Goal: Transaction & Acquisition: Purchase product/service

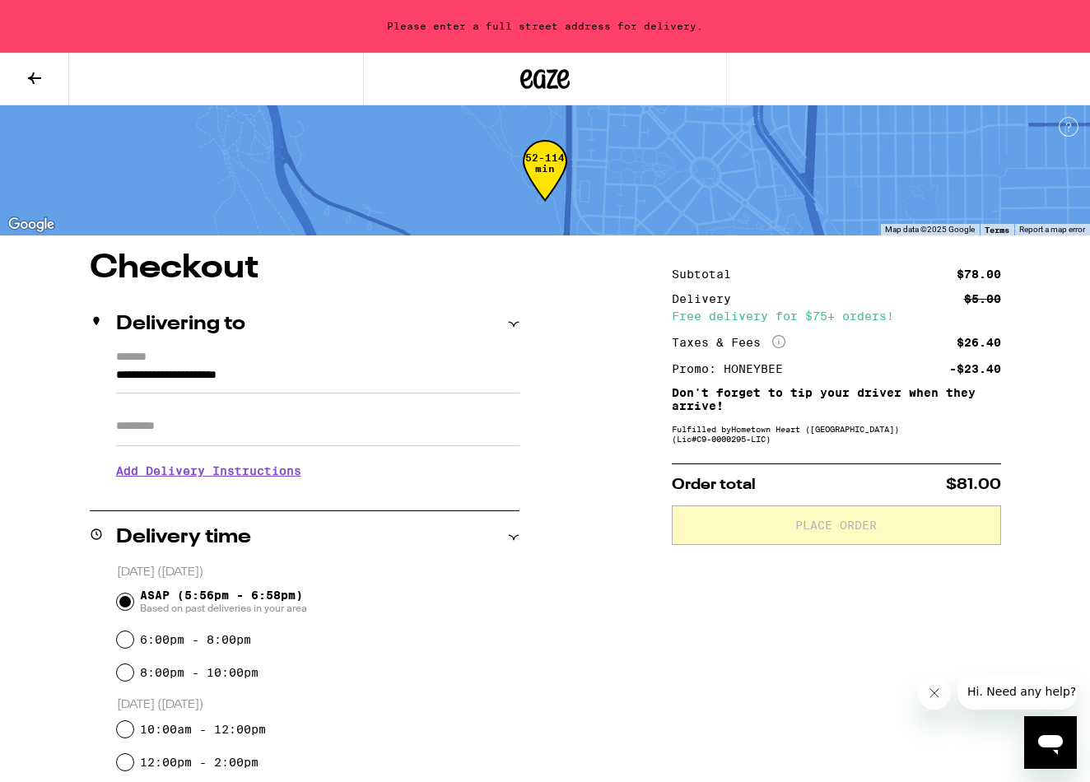
click at [221, 439] on input "Apt/Suite" at bounding box center [317, 427] width 403 height 40
click at [258, 378] on input "**********" at bounding box center [317, 379] width 403 height 28
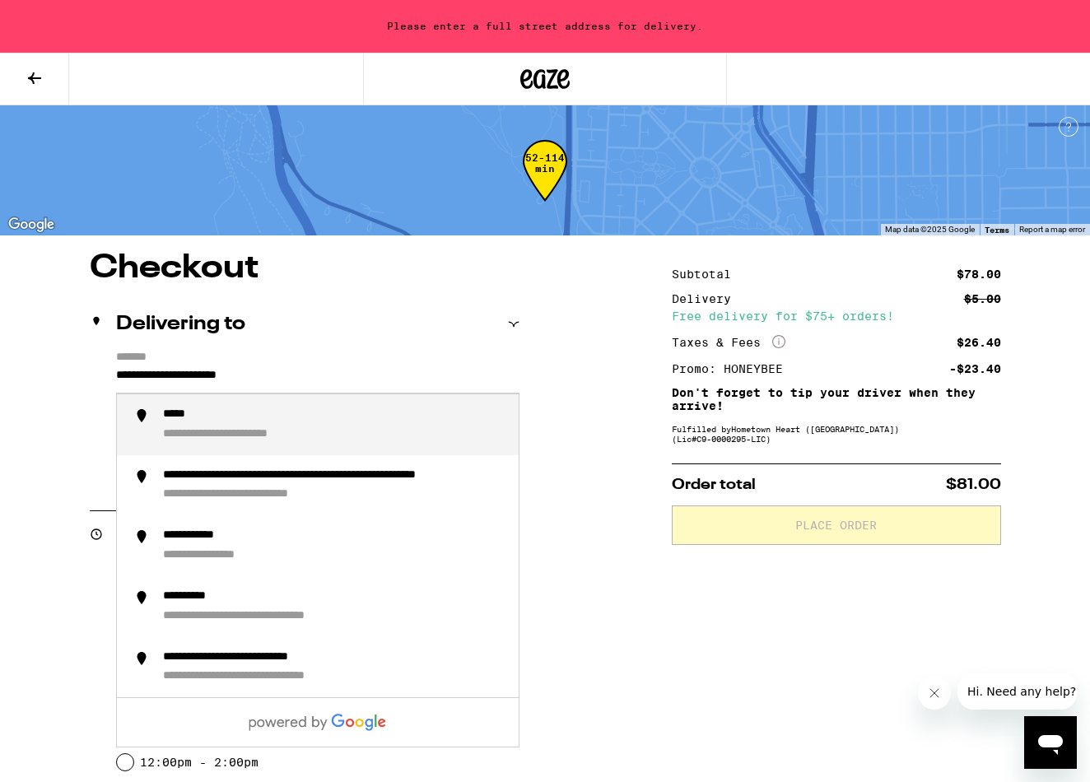
click at [258, 378] on input "**********" at bounding box center [317, 379] width 403 height 28
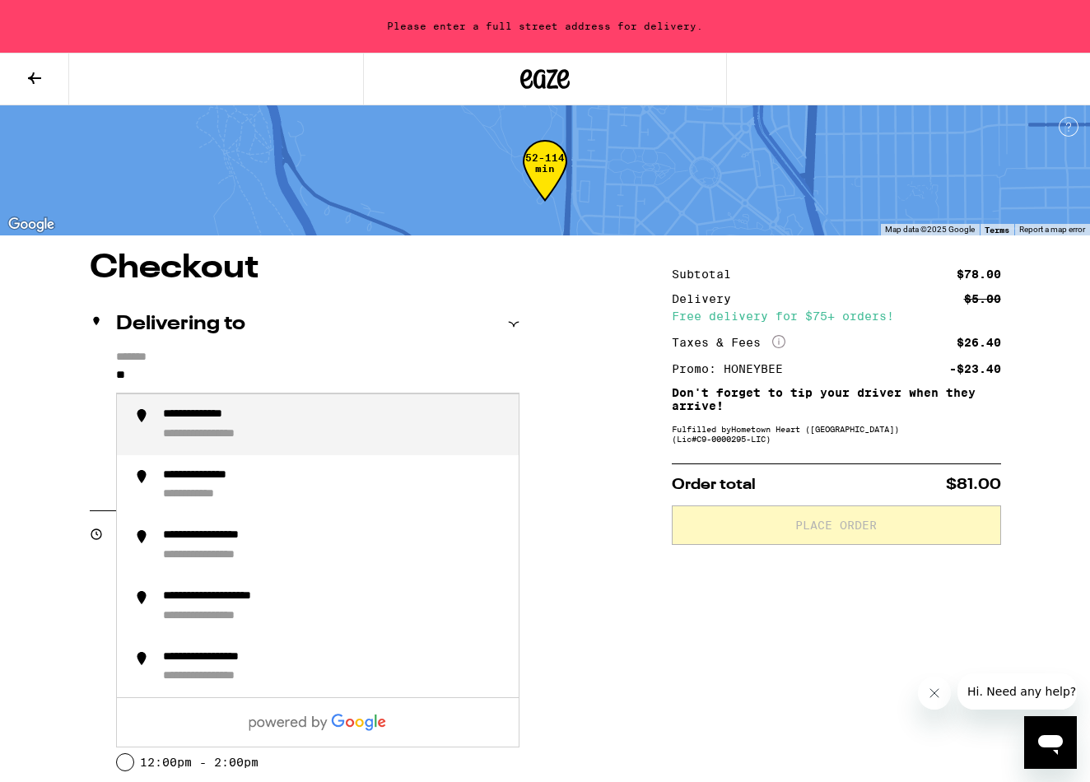
type input "*"
click at [260, 434] on div "**********" at bounding box center [226, 434] width 127 height 15
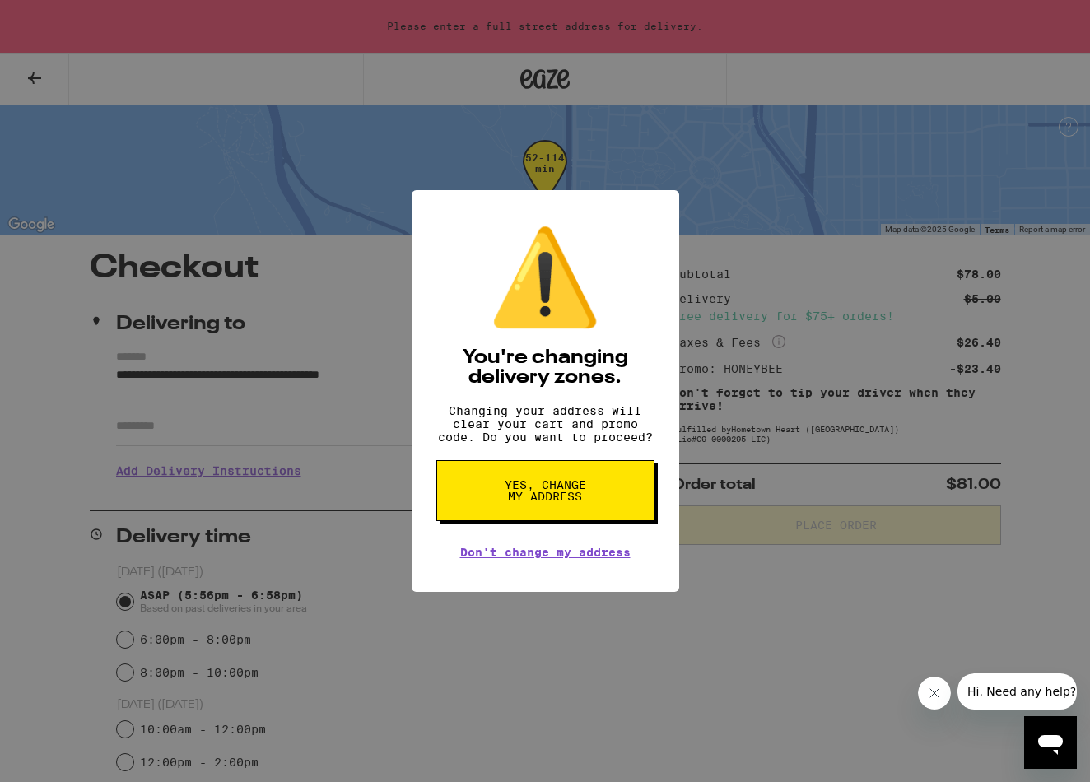
click at [179, 436] on body "**********" at bounding box center [545, 619] width 1090 height 1238
click at [560, 493] on span "Yes, change my address" at bounding box center [545, 490] width 85 height 23
type input "**********"
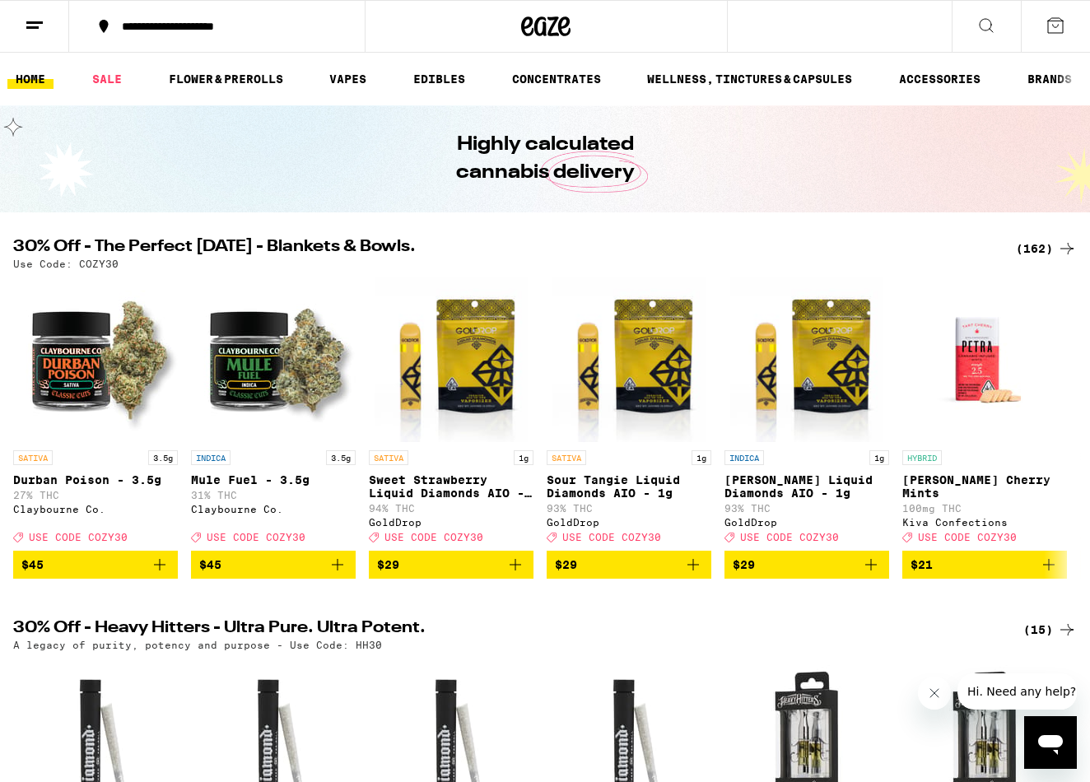
click at [1046, 18] on icon at bounding box center [1055, 26] width 20 height 20
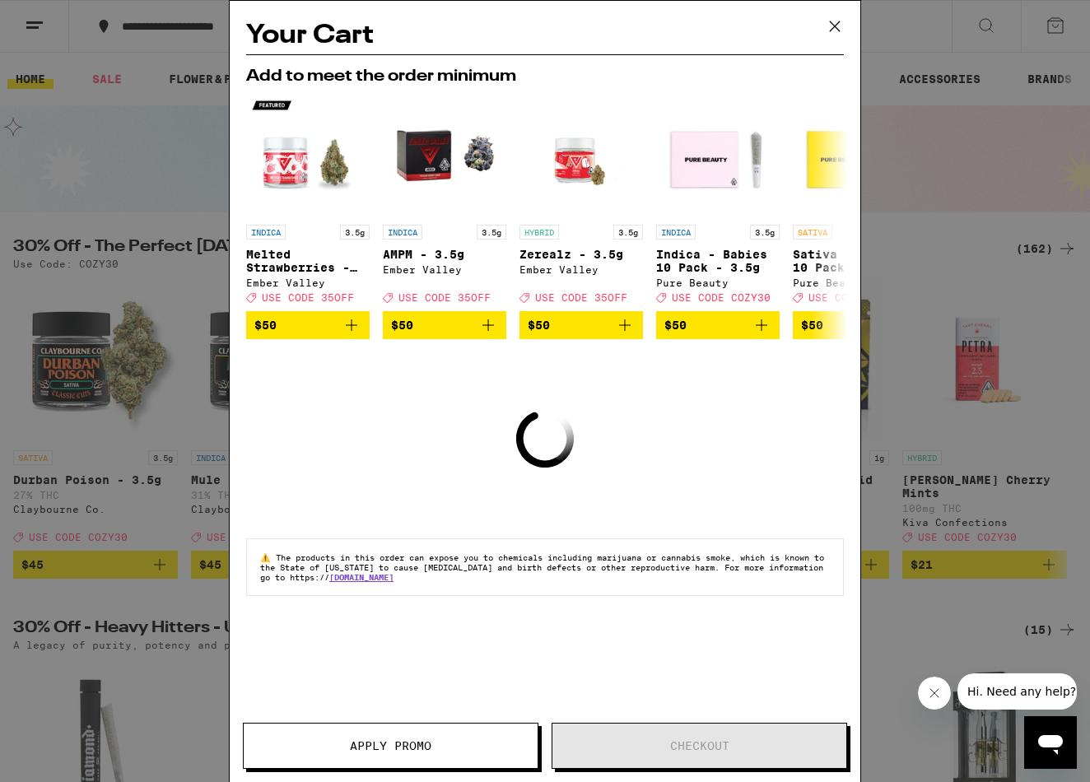
click at [834, 23] on icon at bounding box center [834, 26] width 25 height 25
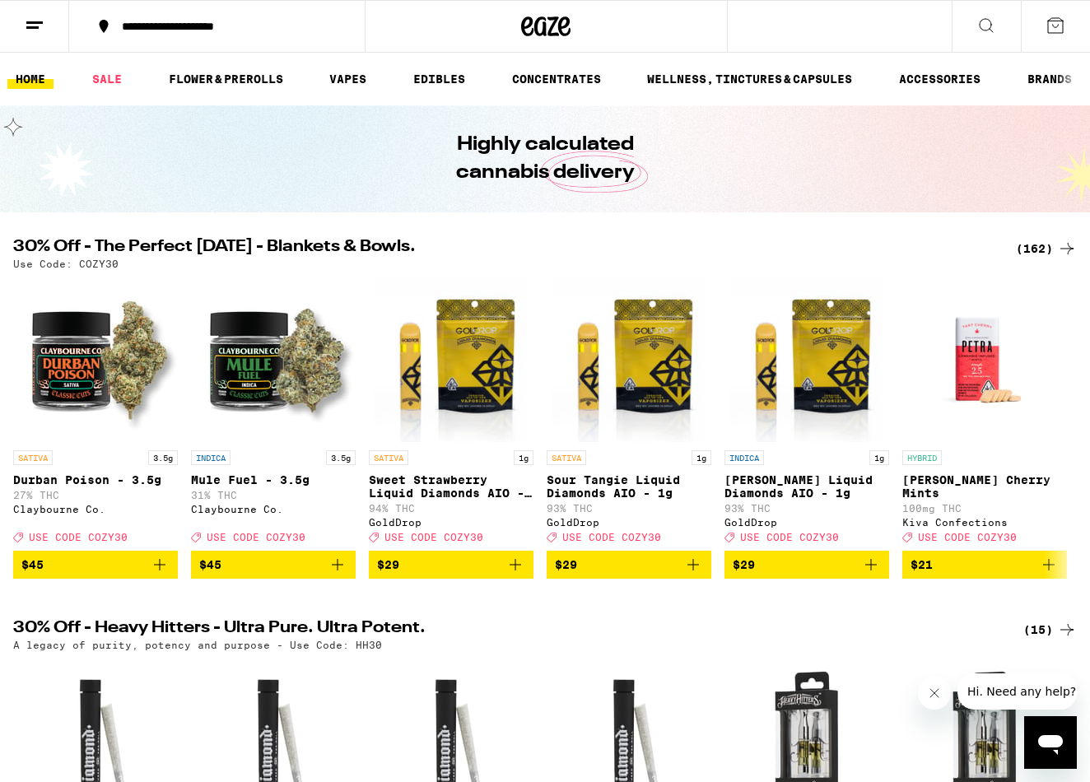
click at [989, 26] on icon at bounding box center [986, 26] width 20 height 20
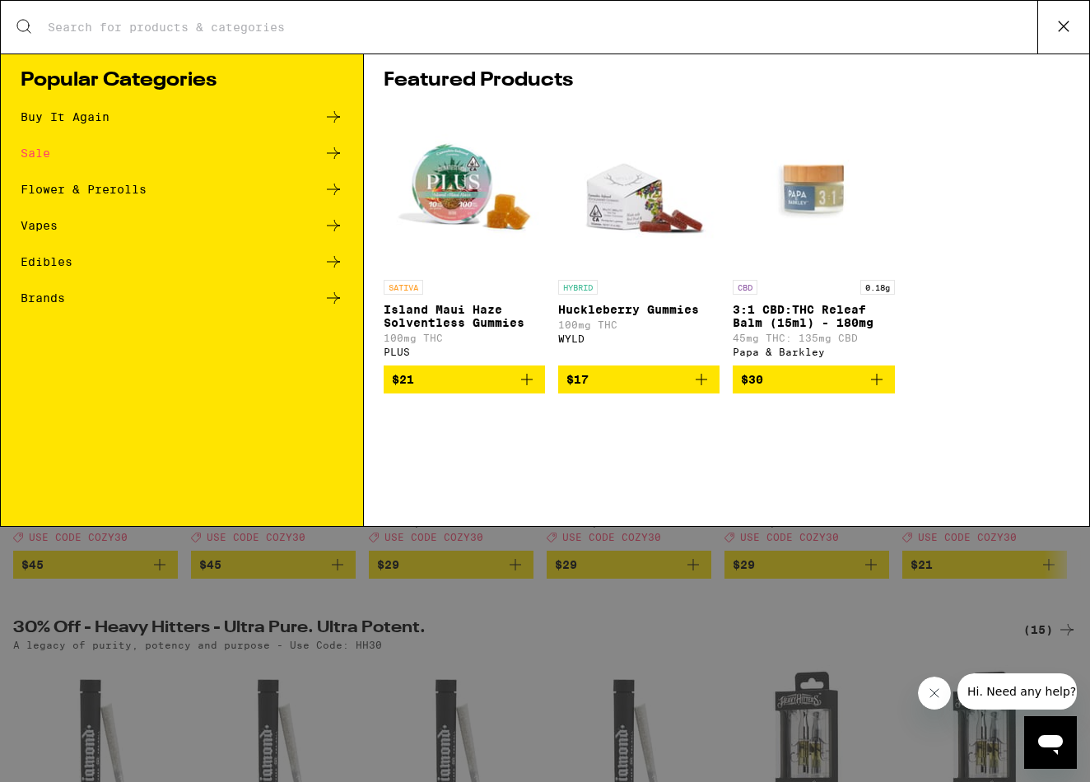
click at [438, 20] on input "Search for Products" at bounding box center [542, 27] width 990 height 15
click at [436, 25] on input "Search for Products" at bounding box center [542, 27] width 990 height 15
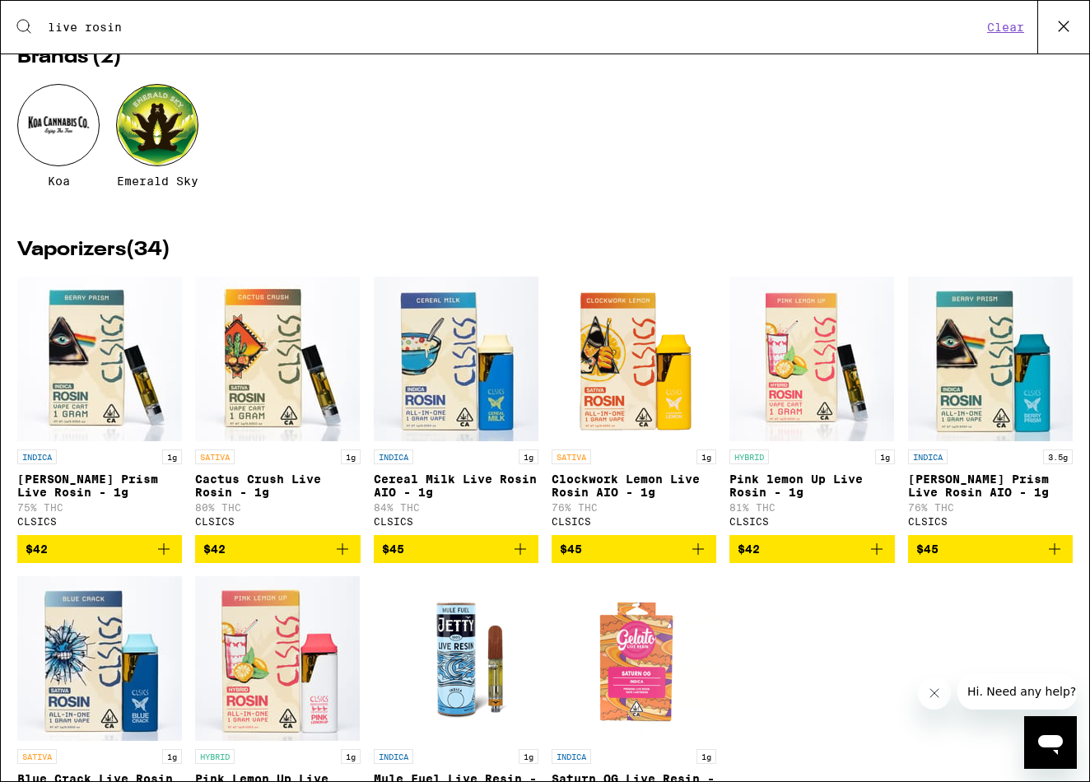
scroll to position [66, 0]
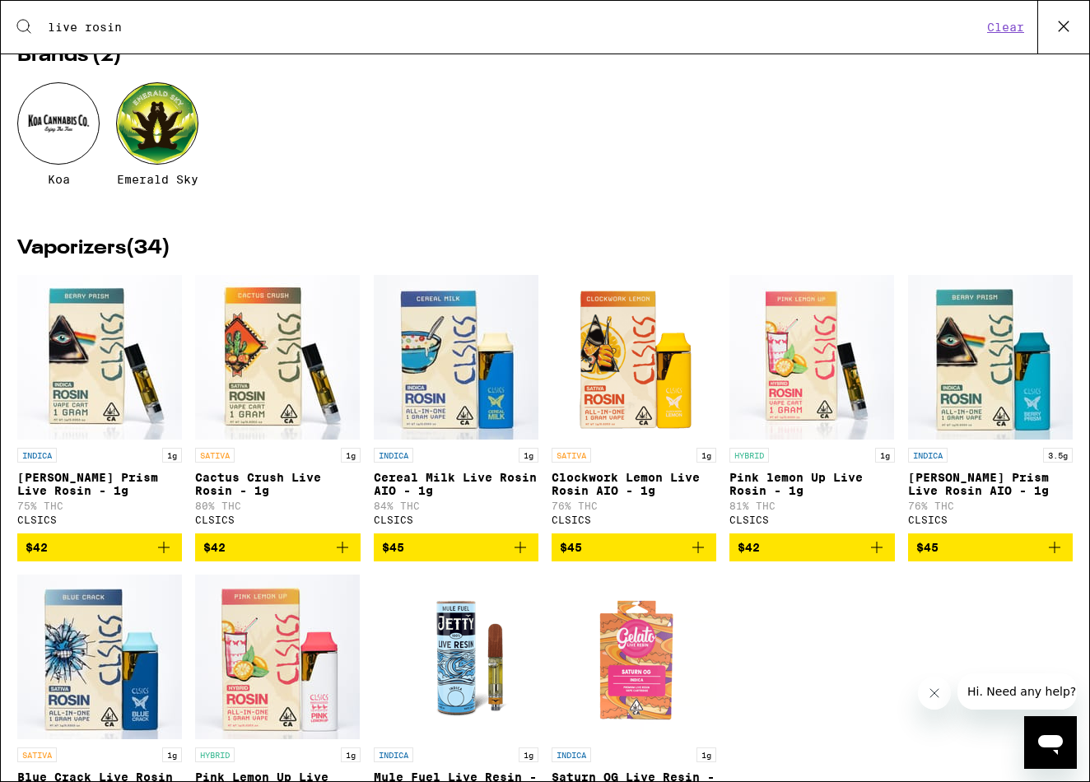
click at [95, 249] on h2 "Vaporizers ( 34 )" at bounding box center [544, 249] width 1055 height 20
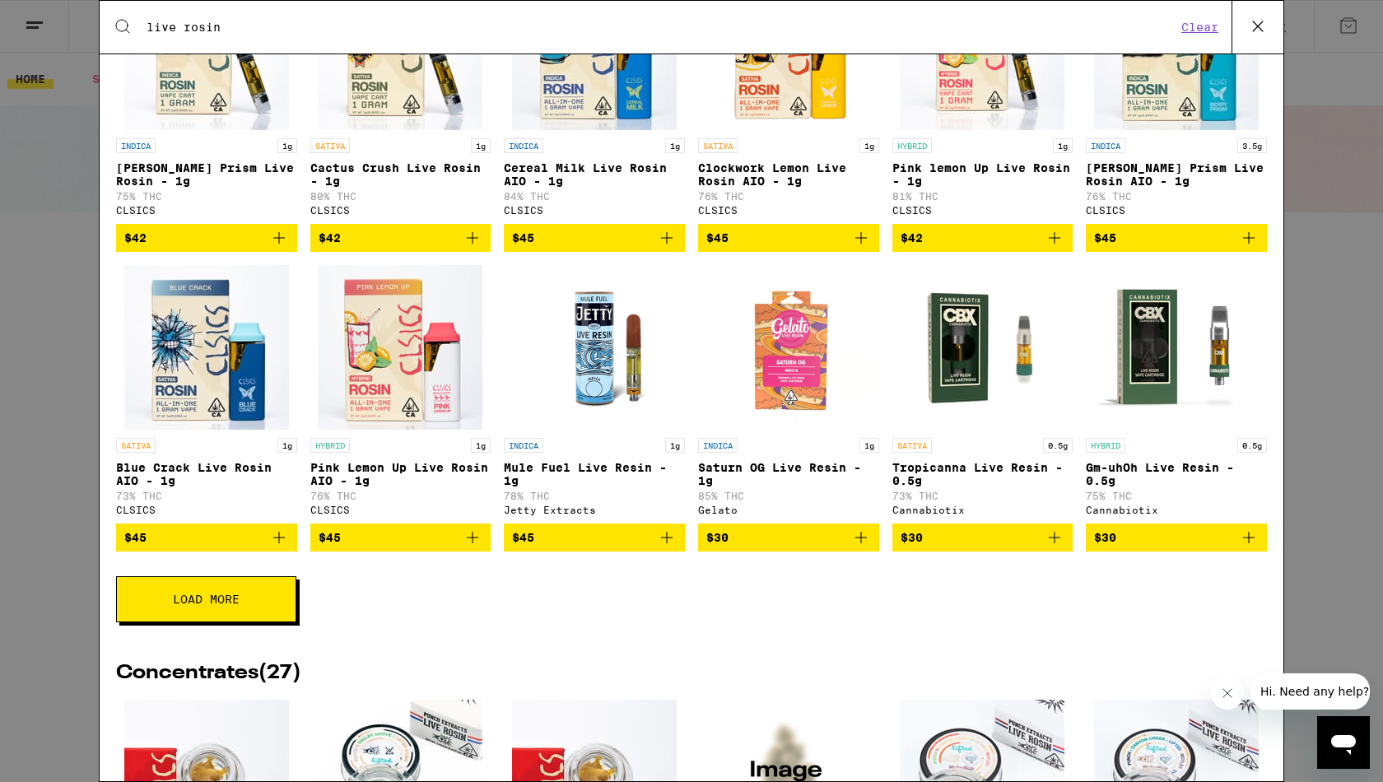
scroll to position [447, 0]
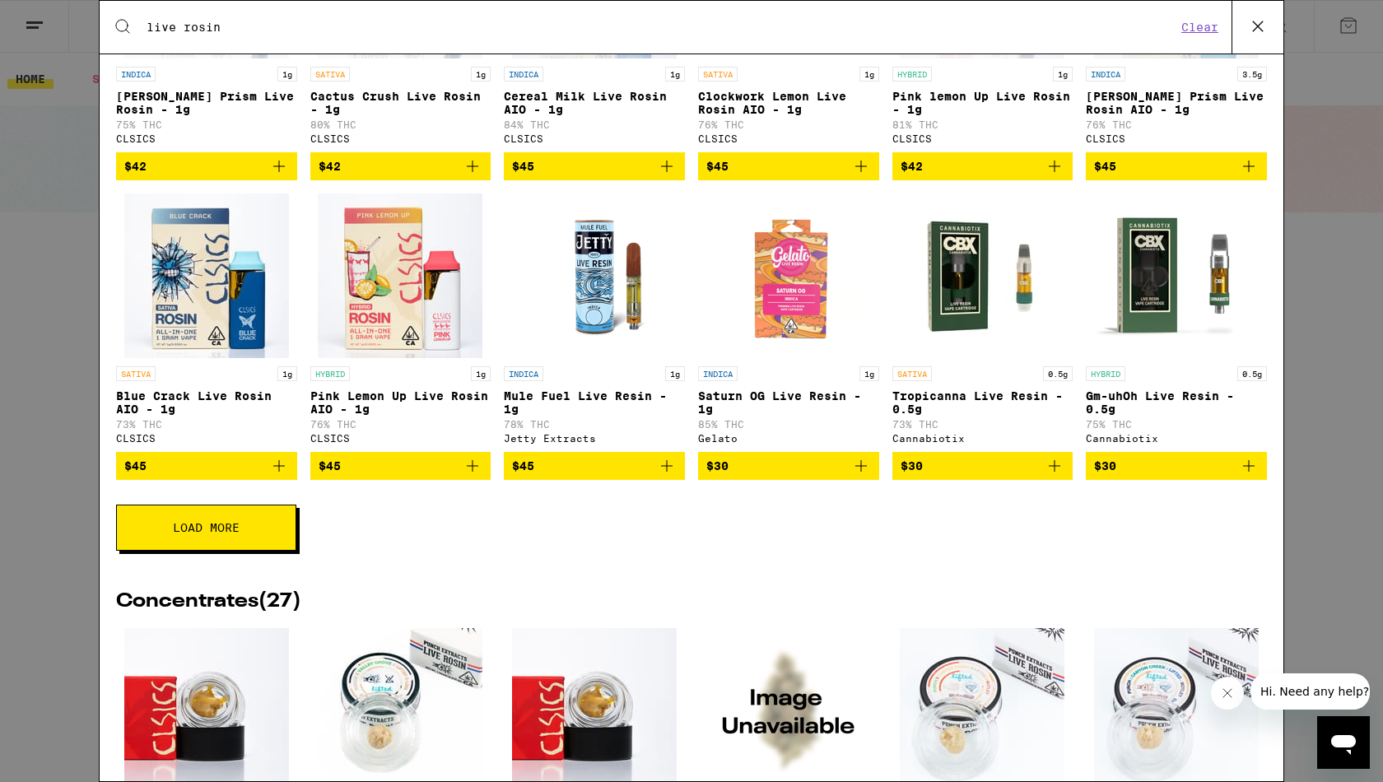
click at [241, 551] on button "Load More" at bounding box center [206, 527] width 180 height 46
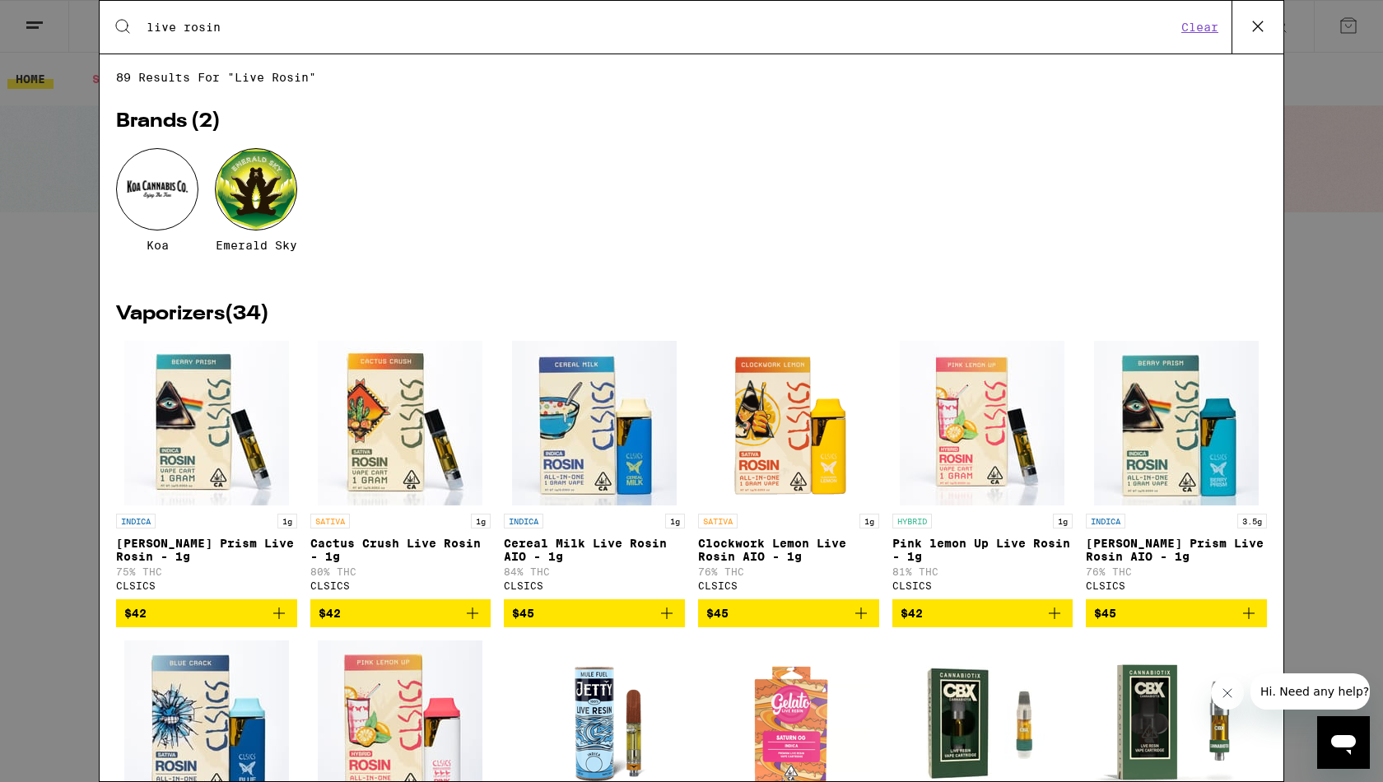
scroll to position [0, 0]
click at [174, 314] on h2 "Vaporizers ( 34 )" at bounding box center [691, 314] width 1150 height 20
click at [179, 33] on input "live rosin" at bounding box center [661, 27] width 1030 height 15
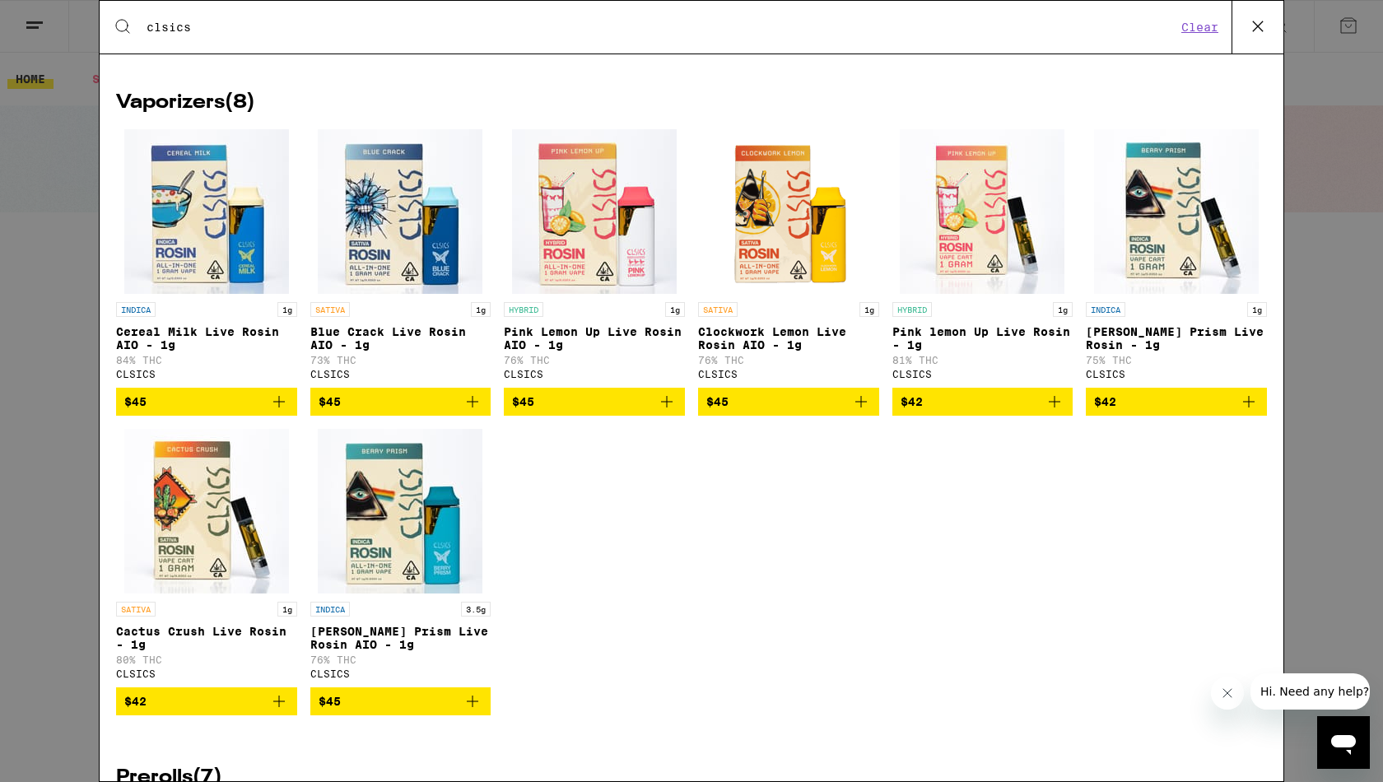
scroll to position [216, 0]
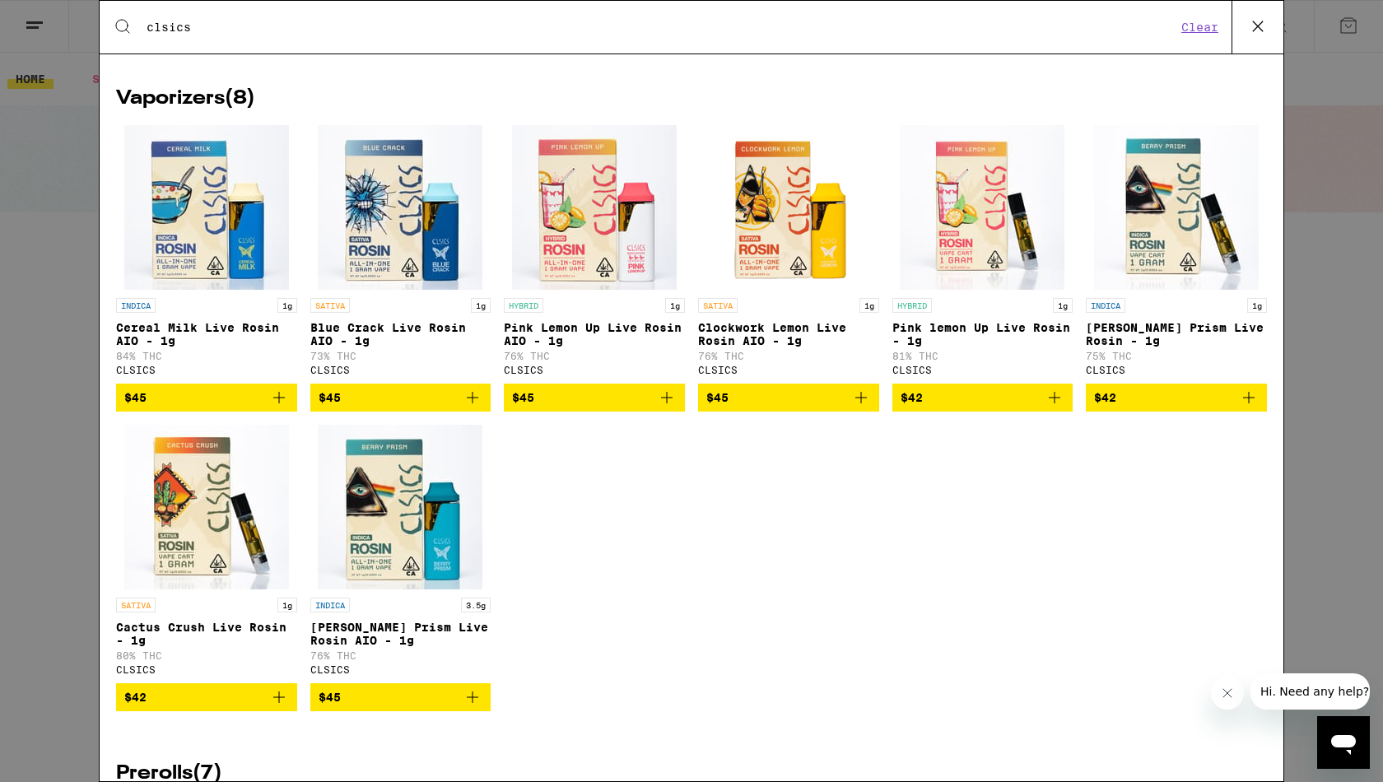
type input "clsics"
click at [234, 404] on span "$45" at bounding box center [206, 398] width 165 height 20
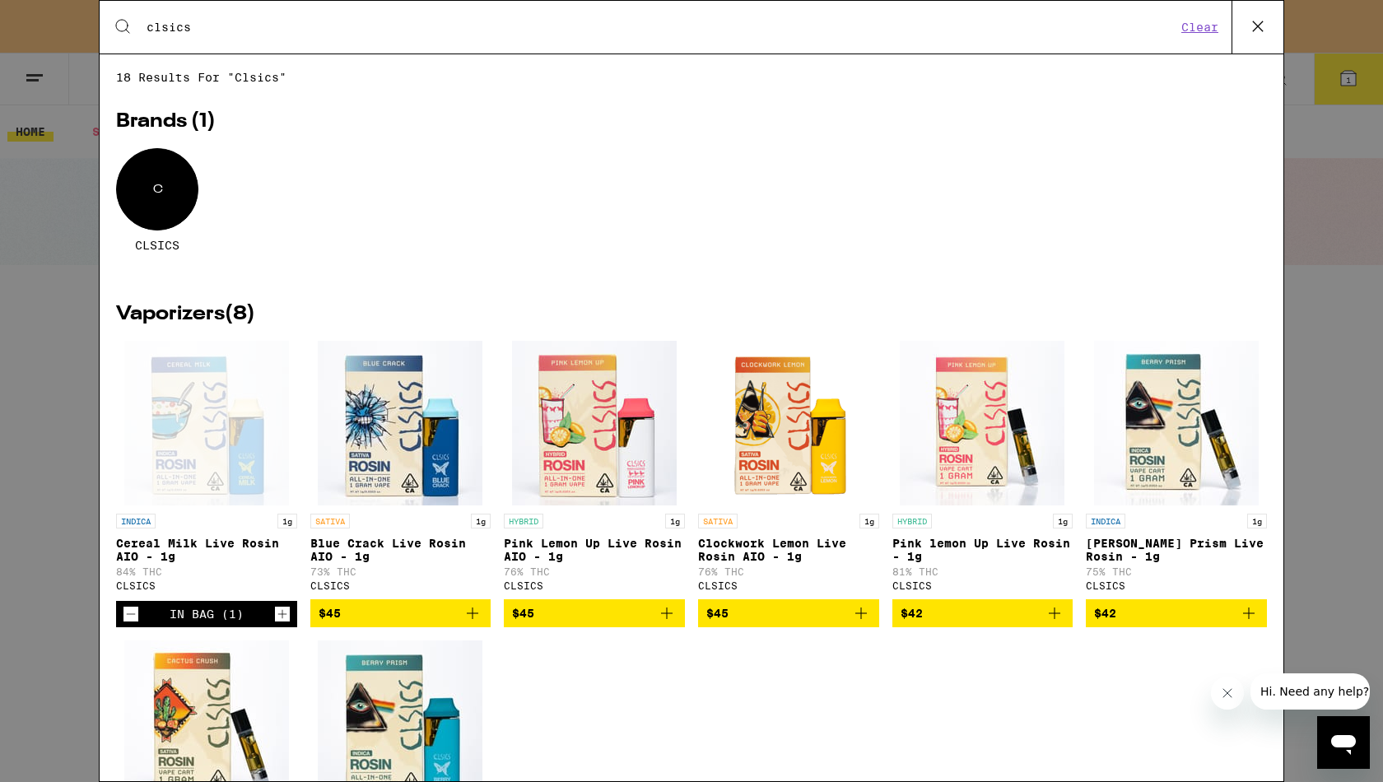
scroll to position [0, 0]
click at [1089, 35] on icon at bounding box center [1257, 26] width 25 height 25
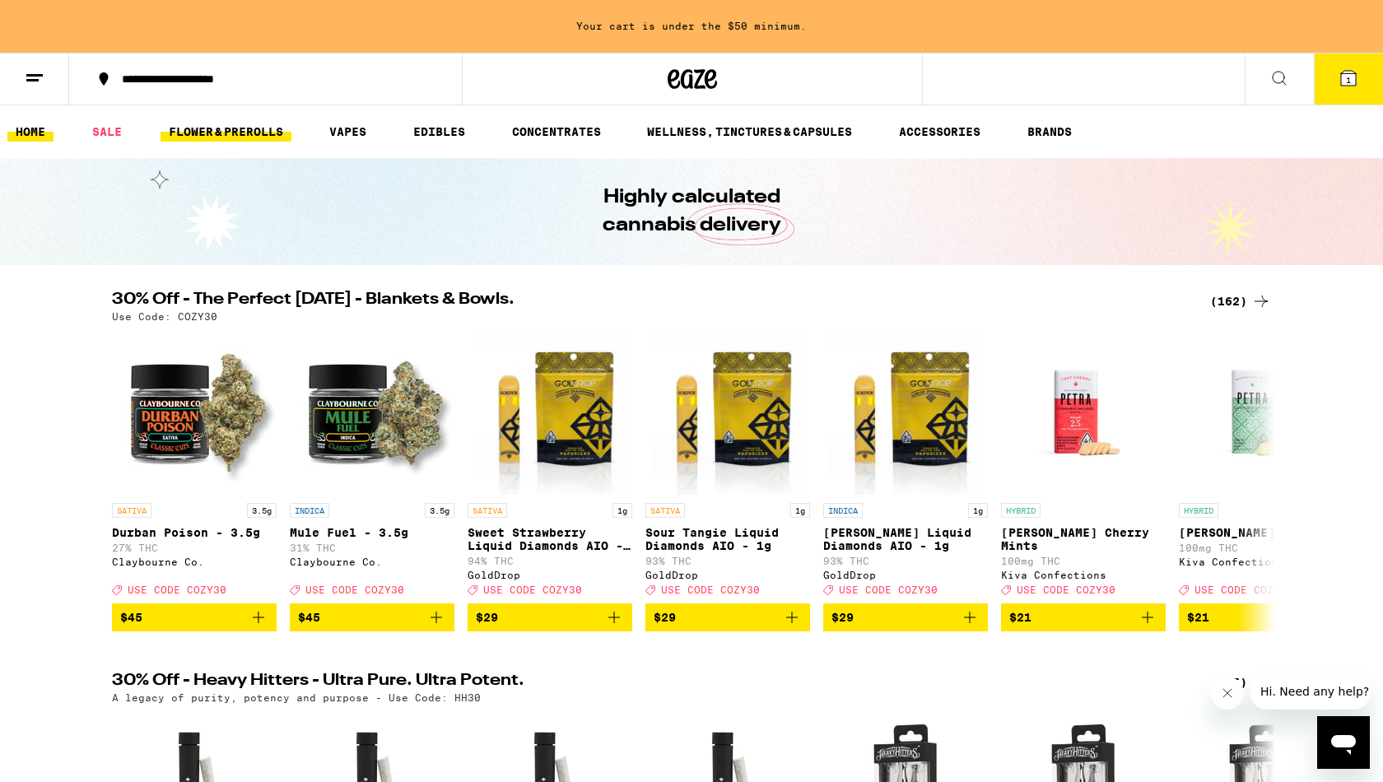
click at [215, 127] on link "FLOWER & PREROLLS" at bounding box center [225, 132] width 131 height 20
click at [243, 128] on link "FLOWER & PREROLLS" at bounding box center [225, 132] width 131 height 20
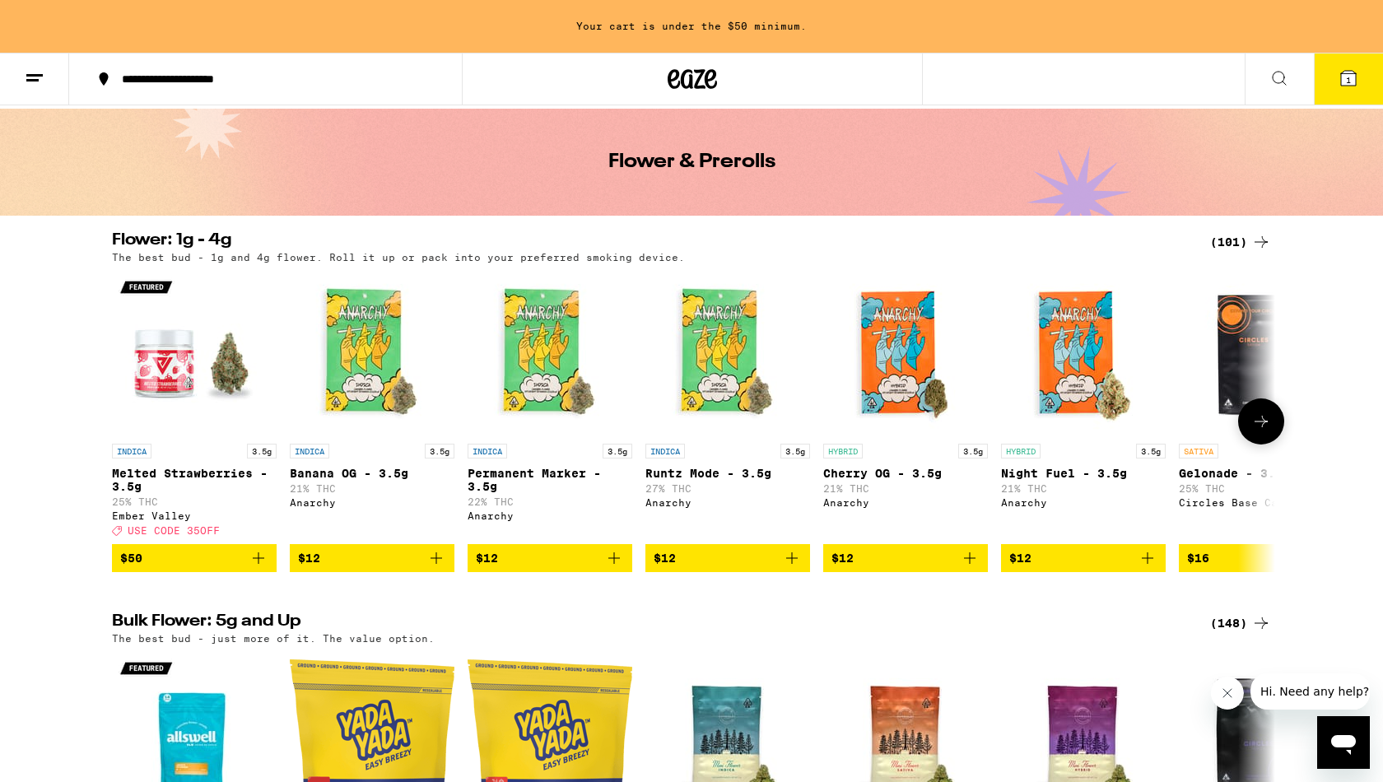
scroll to position [52, 0]
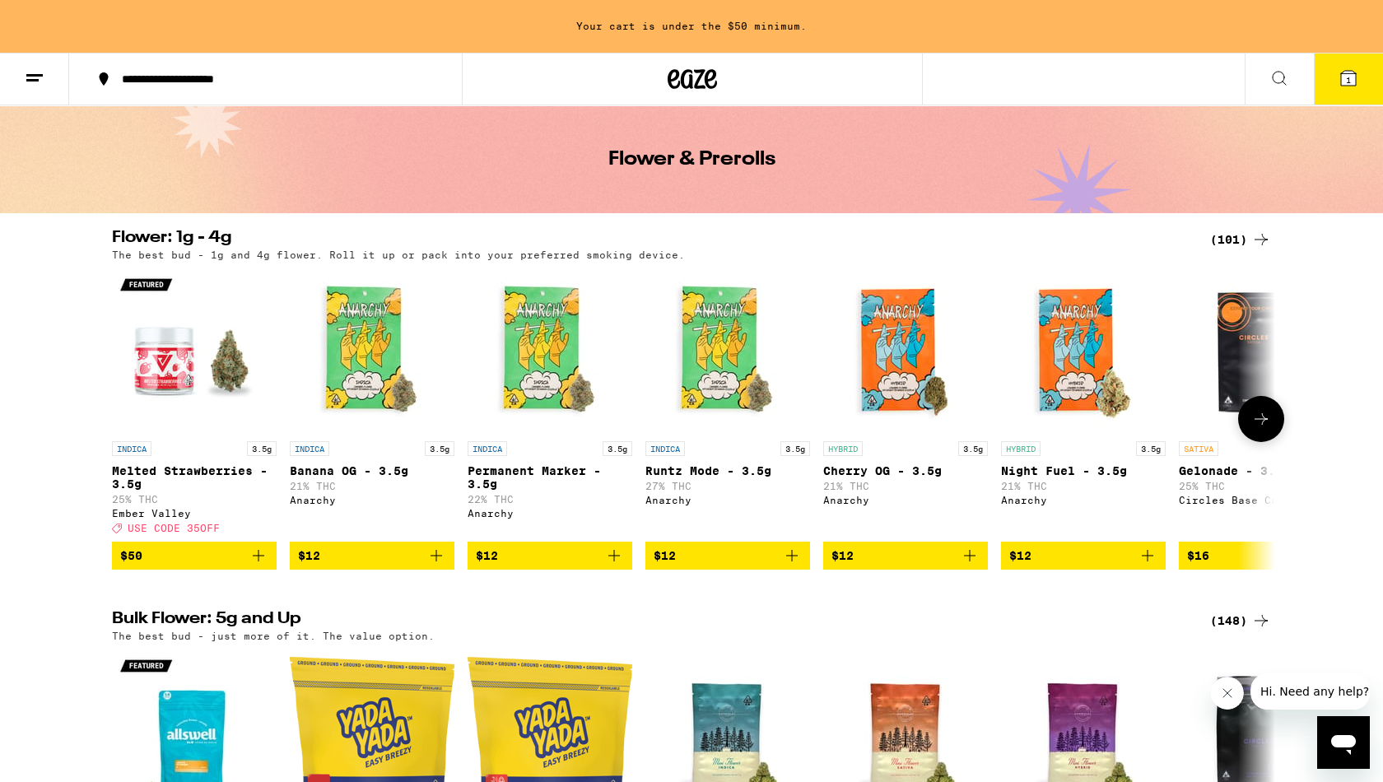
click at [793, 561] on icon "Add to bag" at bounding box center [792, 556] width 12 height 12
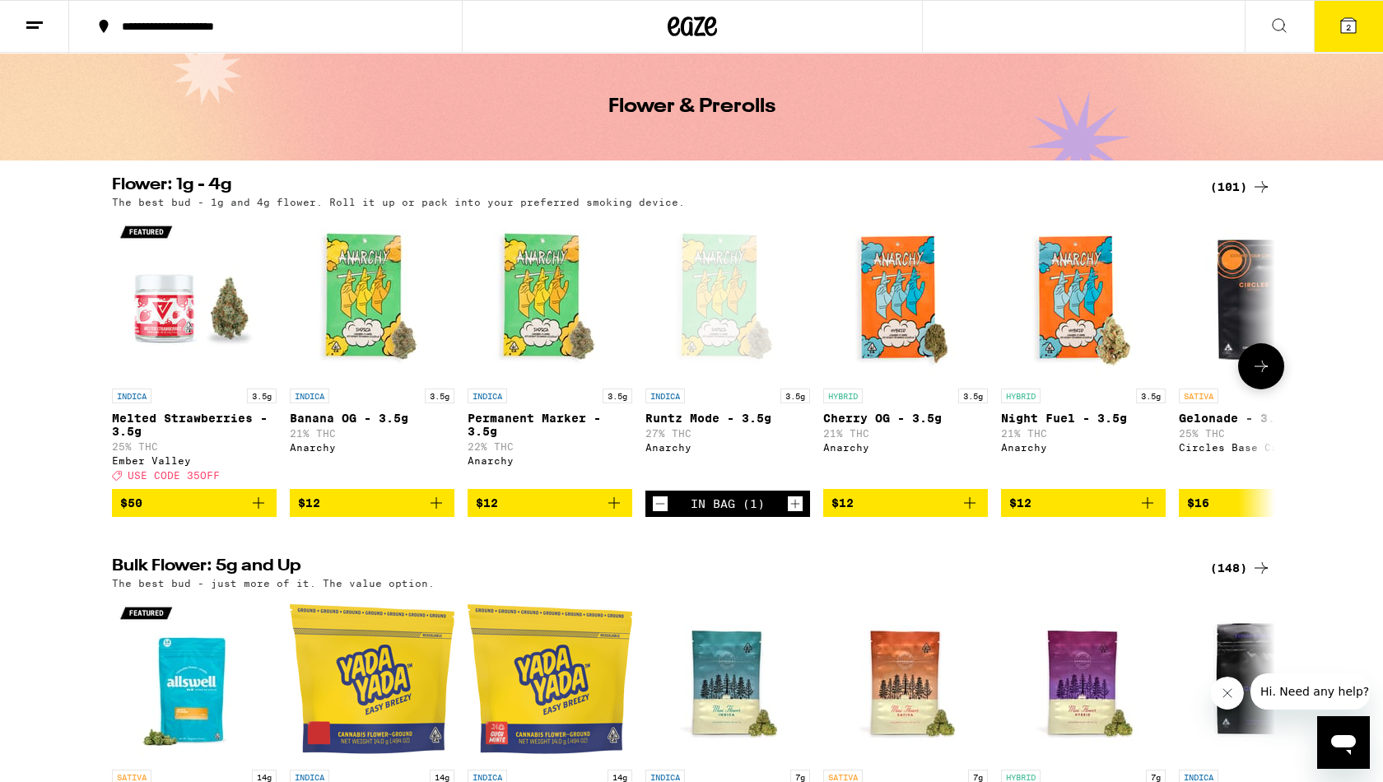
click at [1089, 372] on icon at bounding box center [1260, 366] width 13 height 12
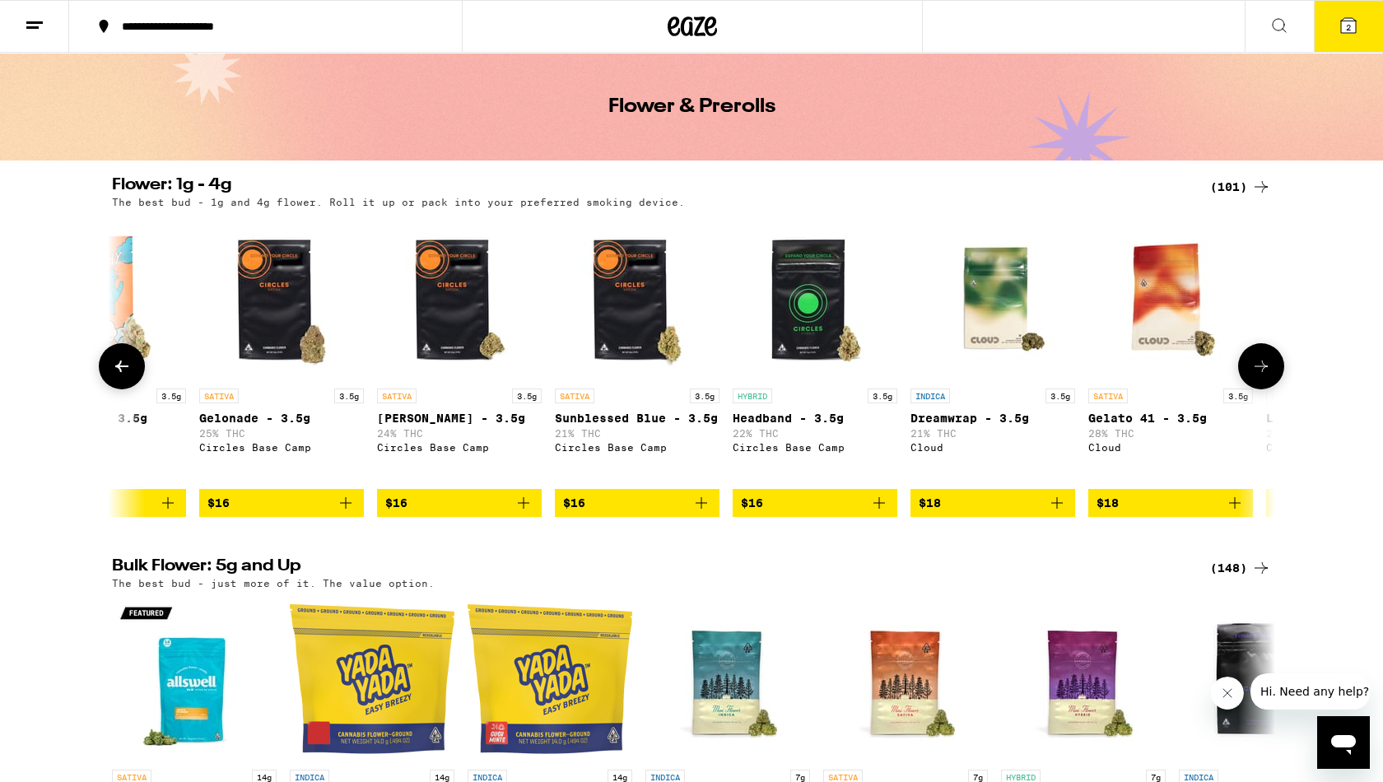
click at [1089, 372] on icon at bounding box center [1260, 366] width 13 height 12
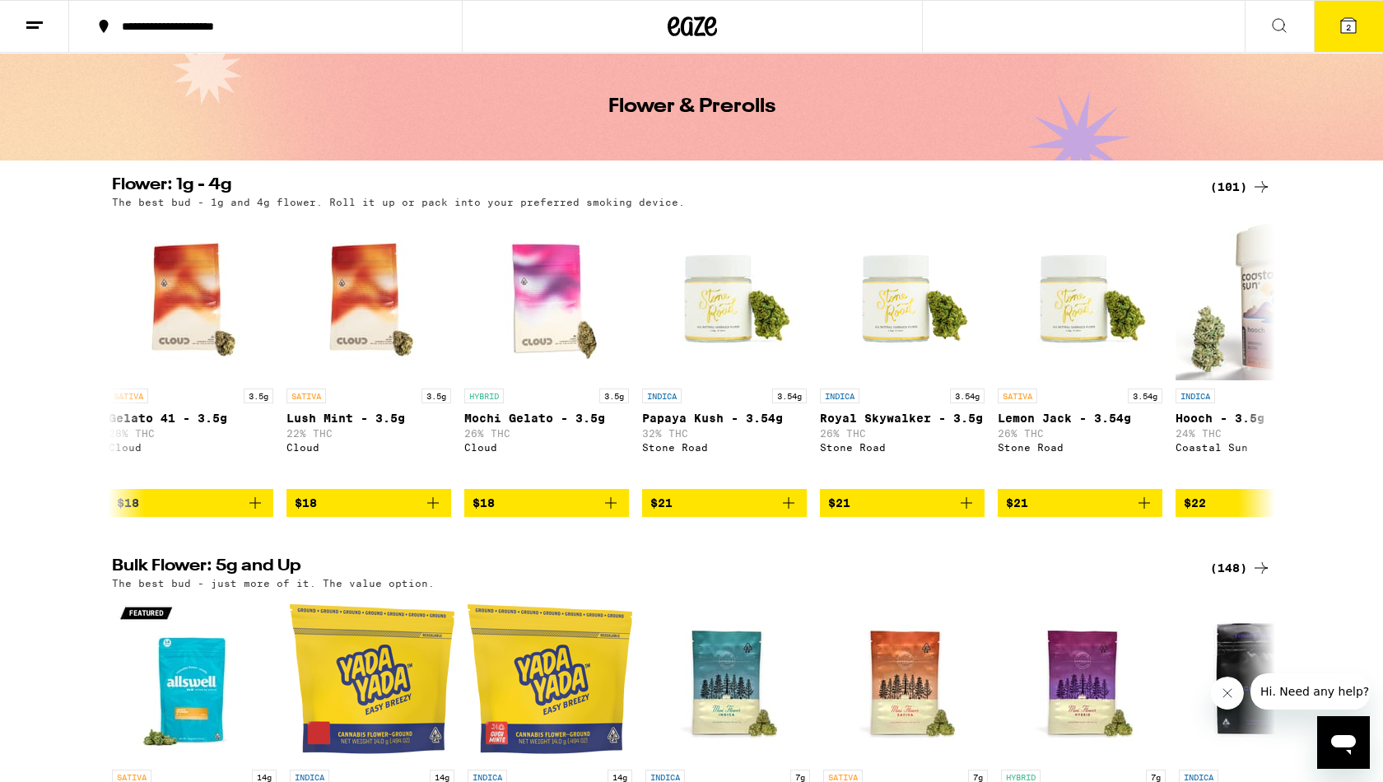
click at [1089, 30] on span "2" at bounding box center [1347, 27] width 5 height 10
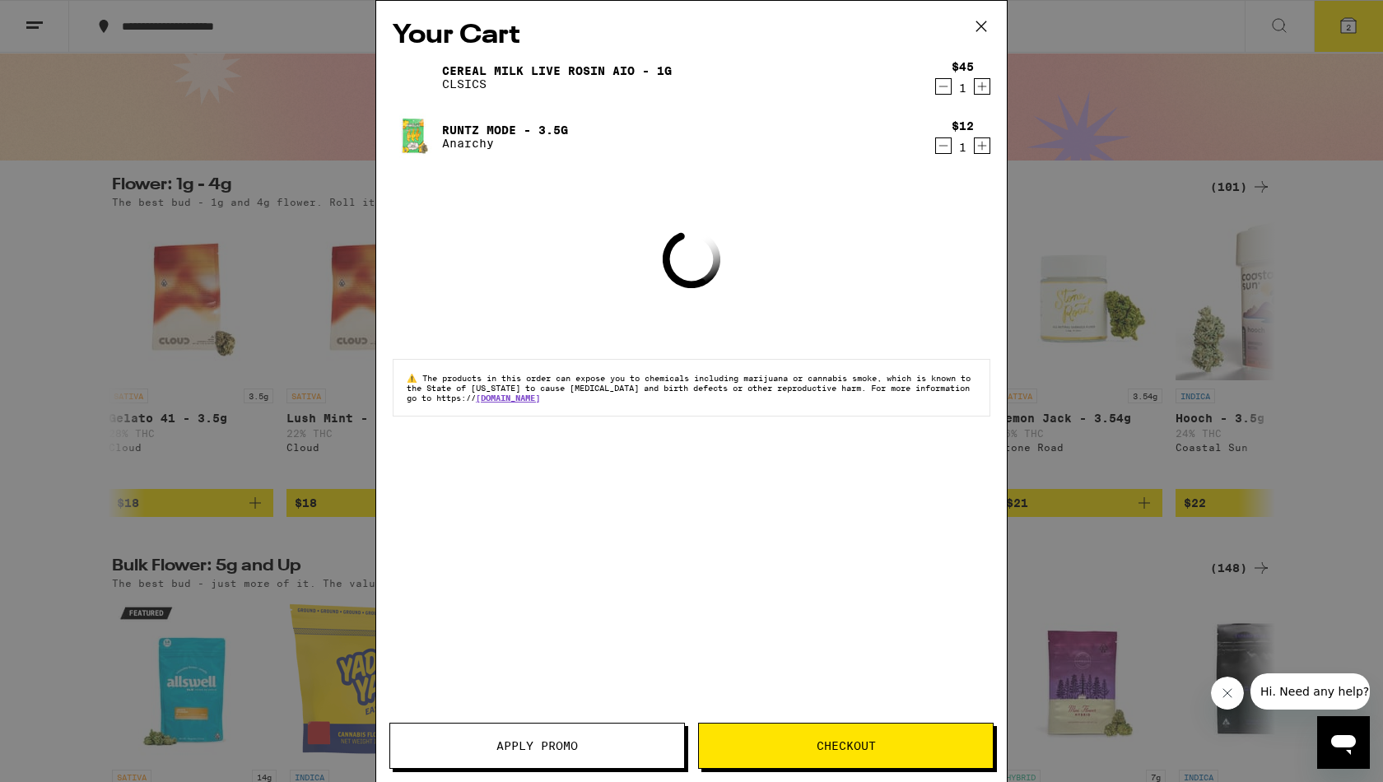
click at [490, 741] on span "Apply Promo" at bounding box center [537, 746] width 294 height 12
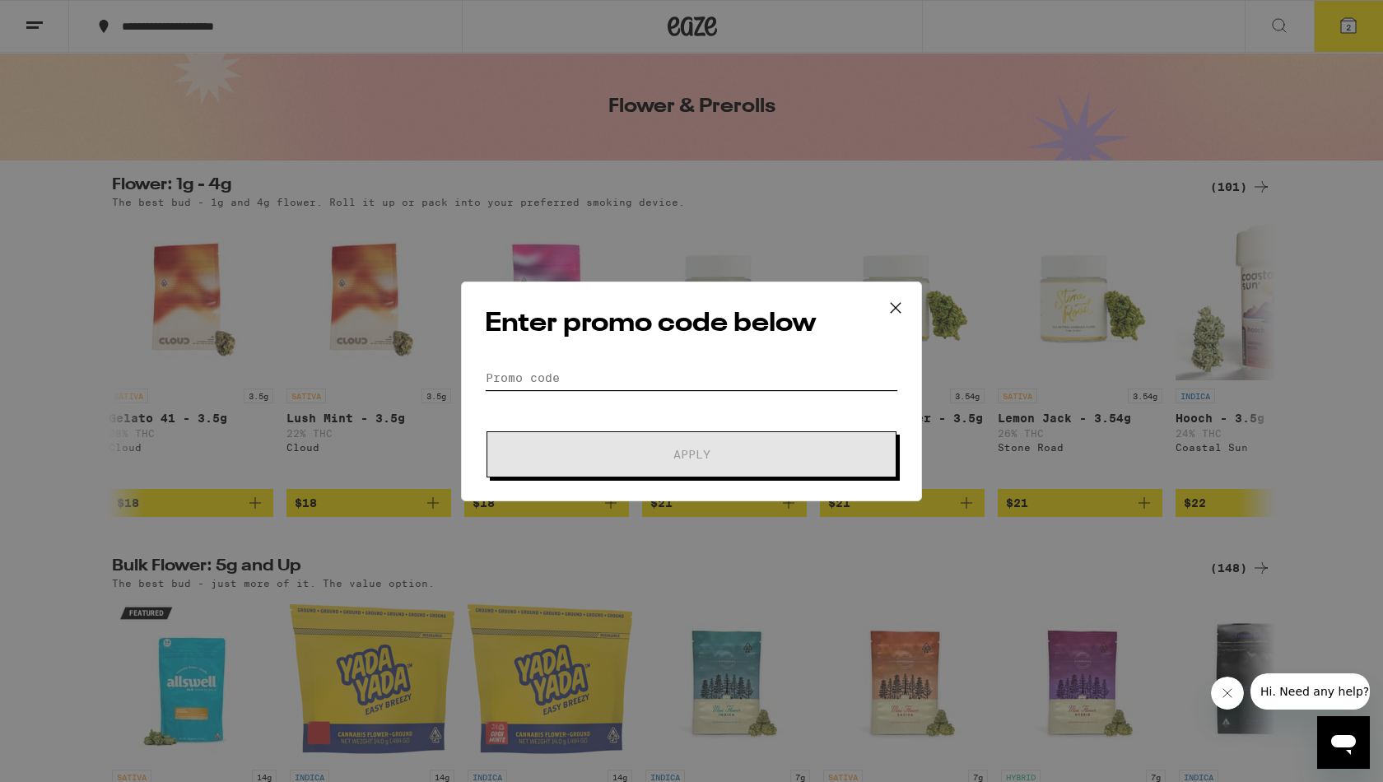
click at [579, 377] on input "Promo Code" at bounding box center [691, 377] width 413 height 25
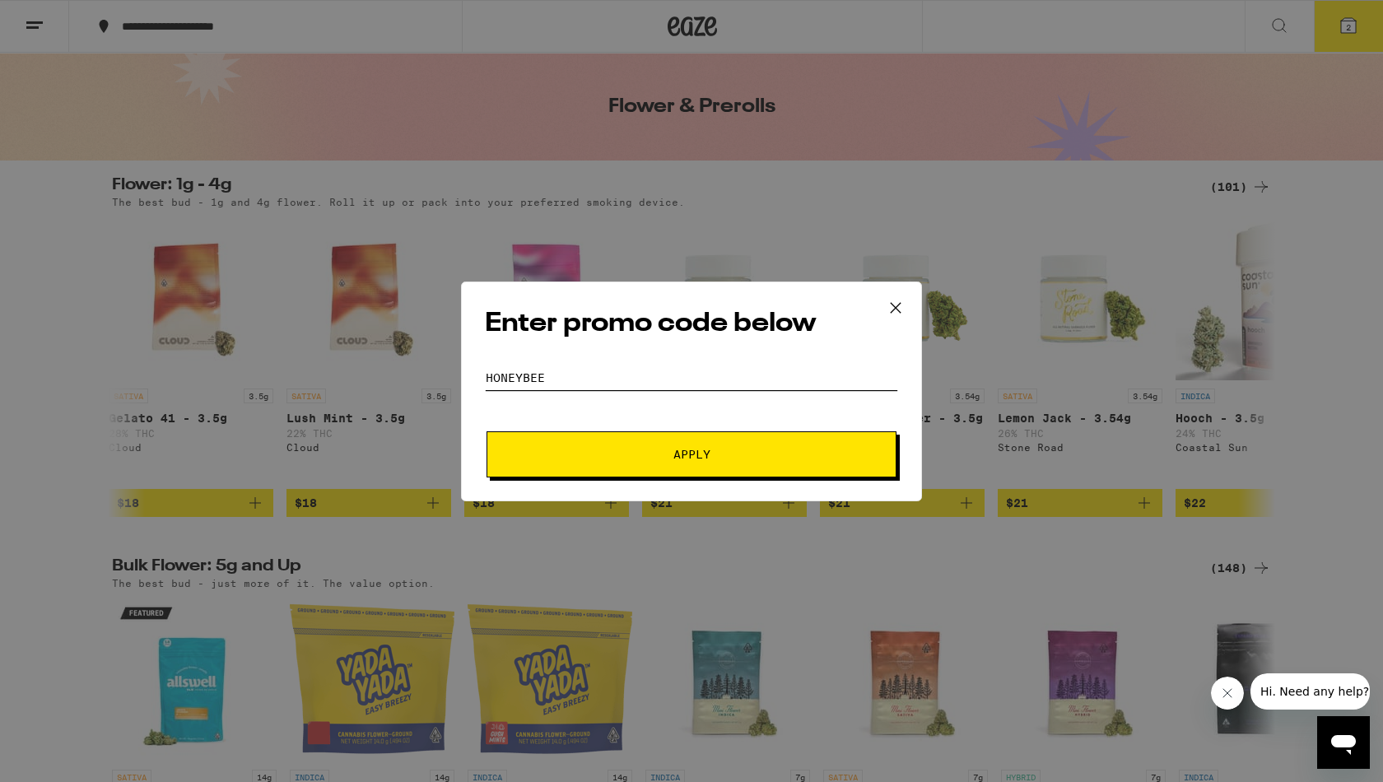
type input "honeybee"
click at [622, 455] on span "Apply" at bounding box center [691, 454] width 296 height 12
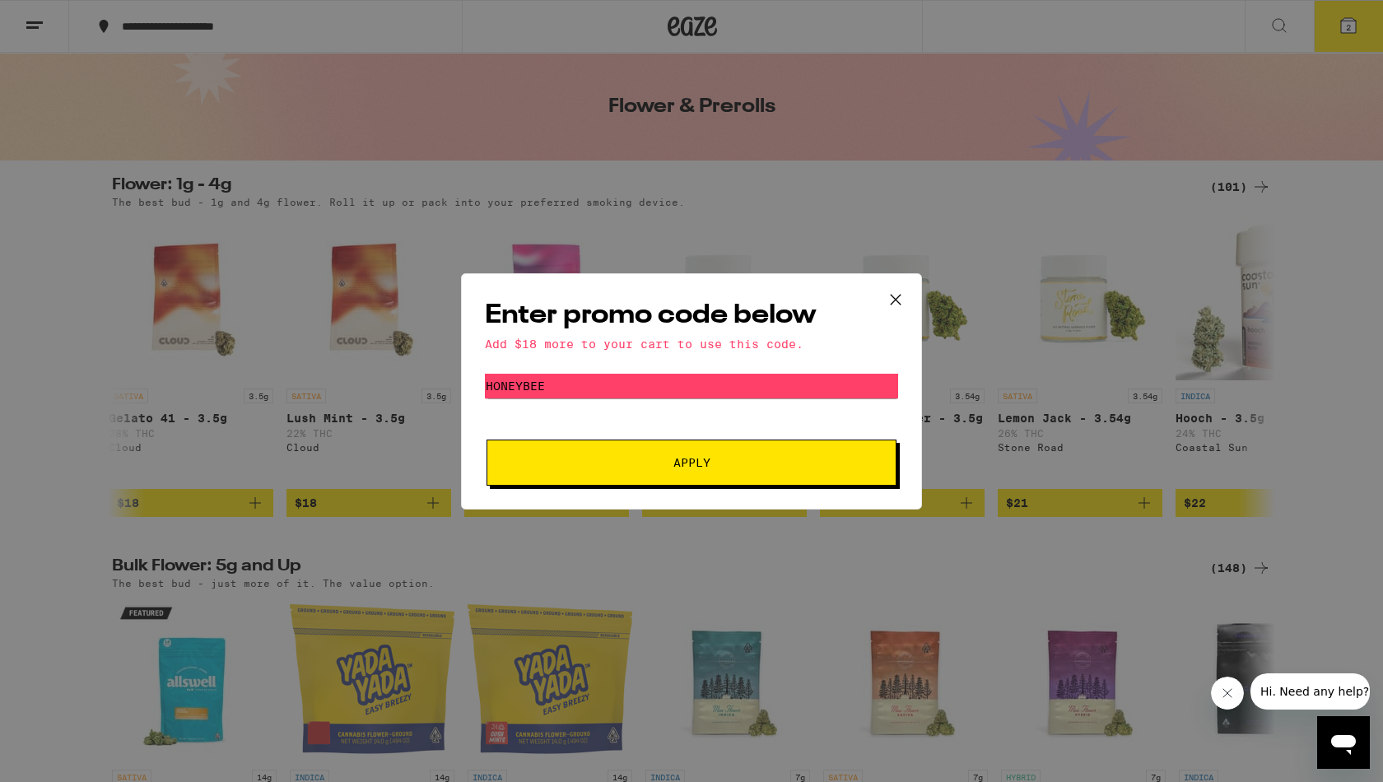
click at [889, 290] on icon at bounding box center [895, 299] width 25 height 25
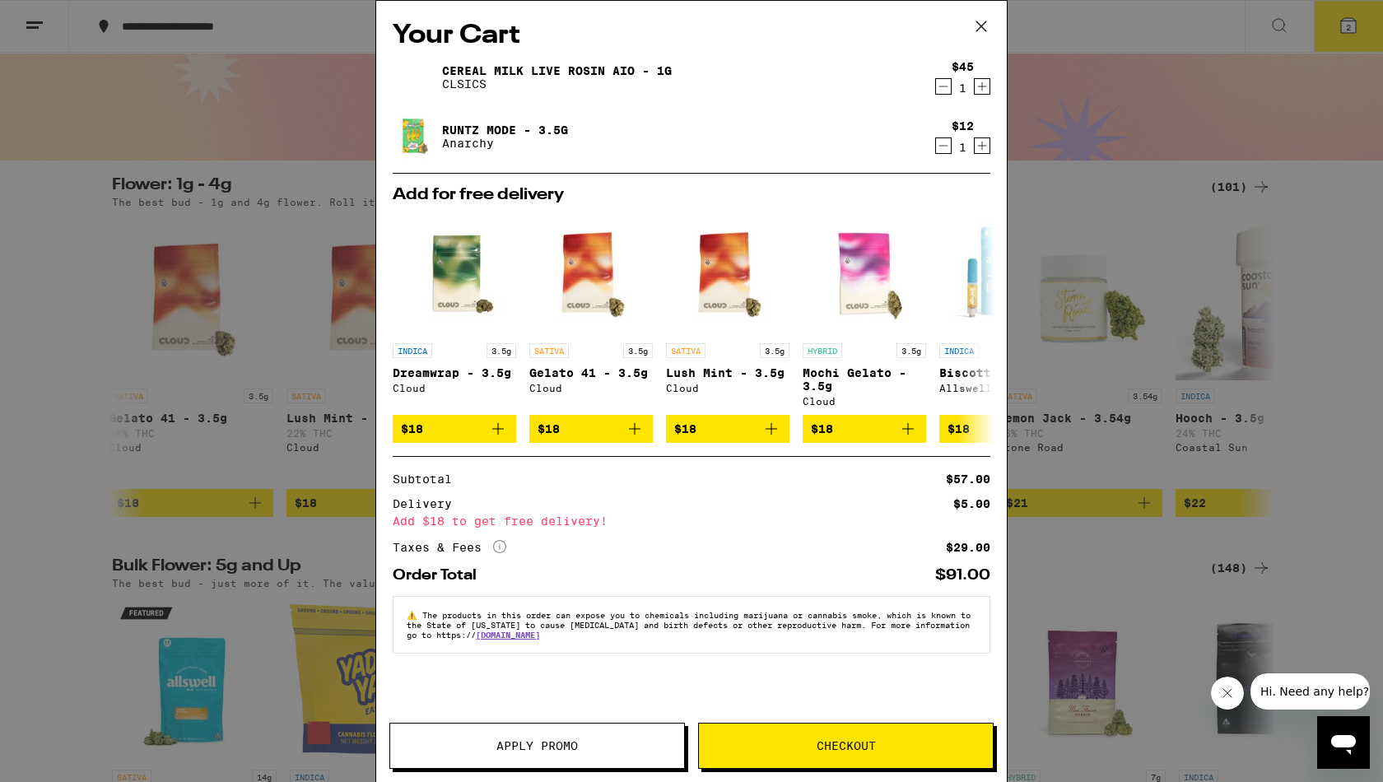
click at [982, 35] on icon at bounding box center [981, 26] width 25 height 25
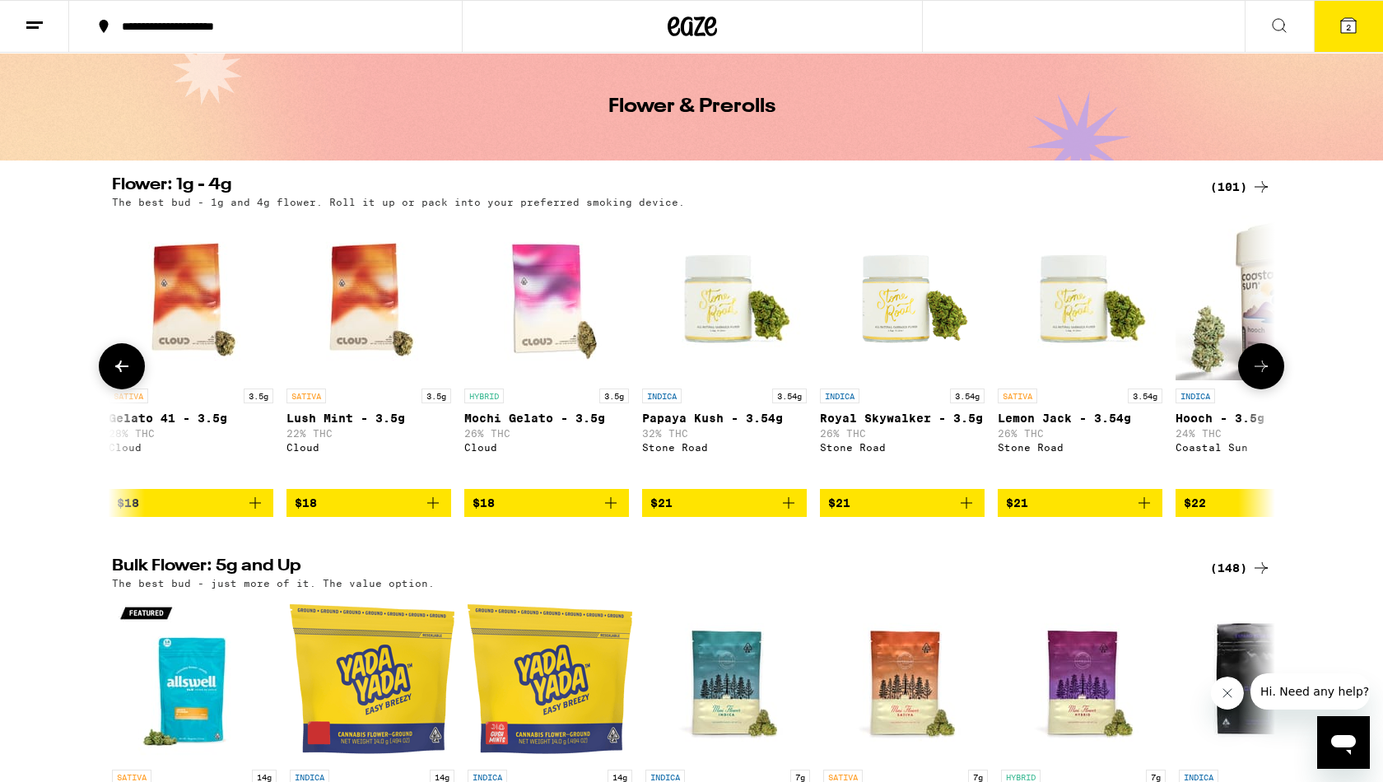
click at [1089, 382] on button at bounding box center [1261, 366] width 46 height 46
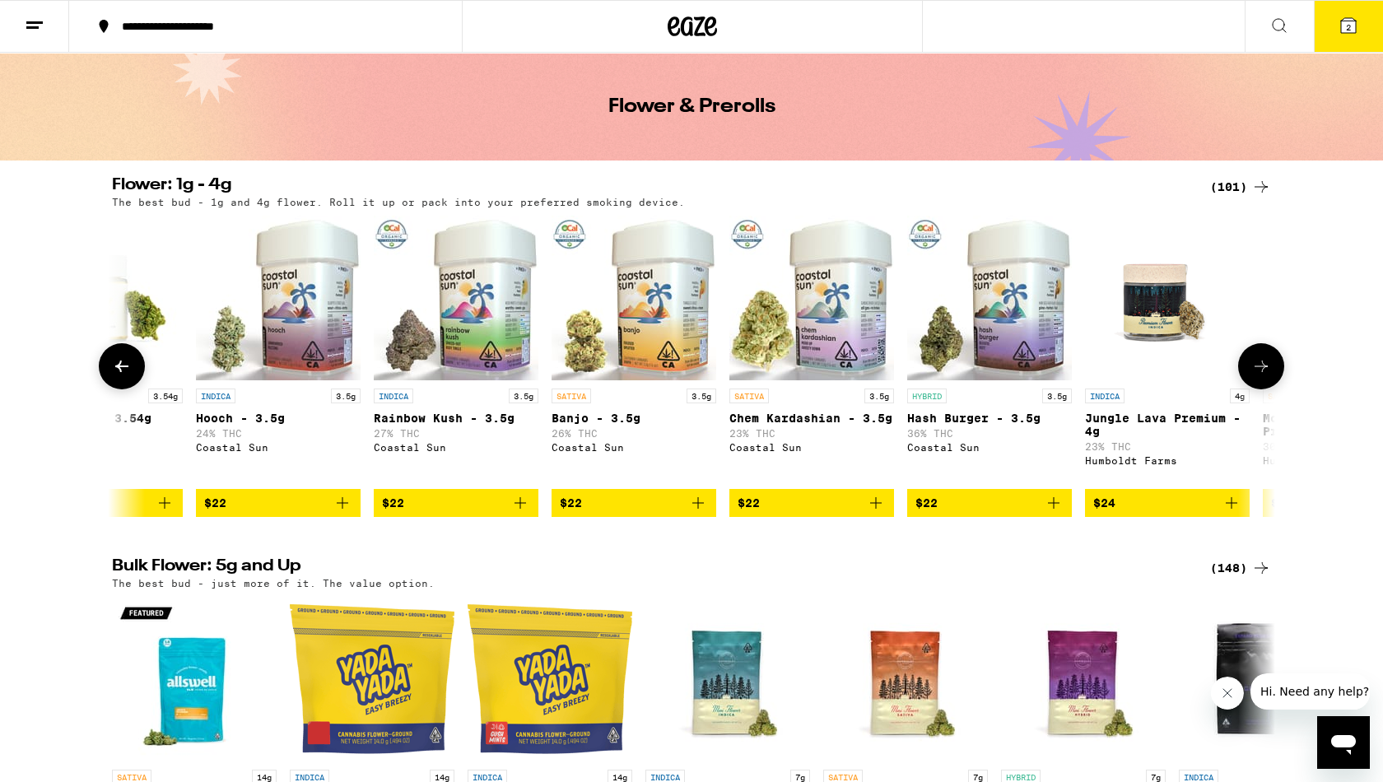
click at [120, 372] on icon at bounding box center [121, 366] width 13 height 12
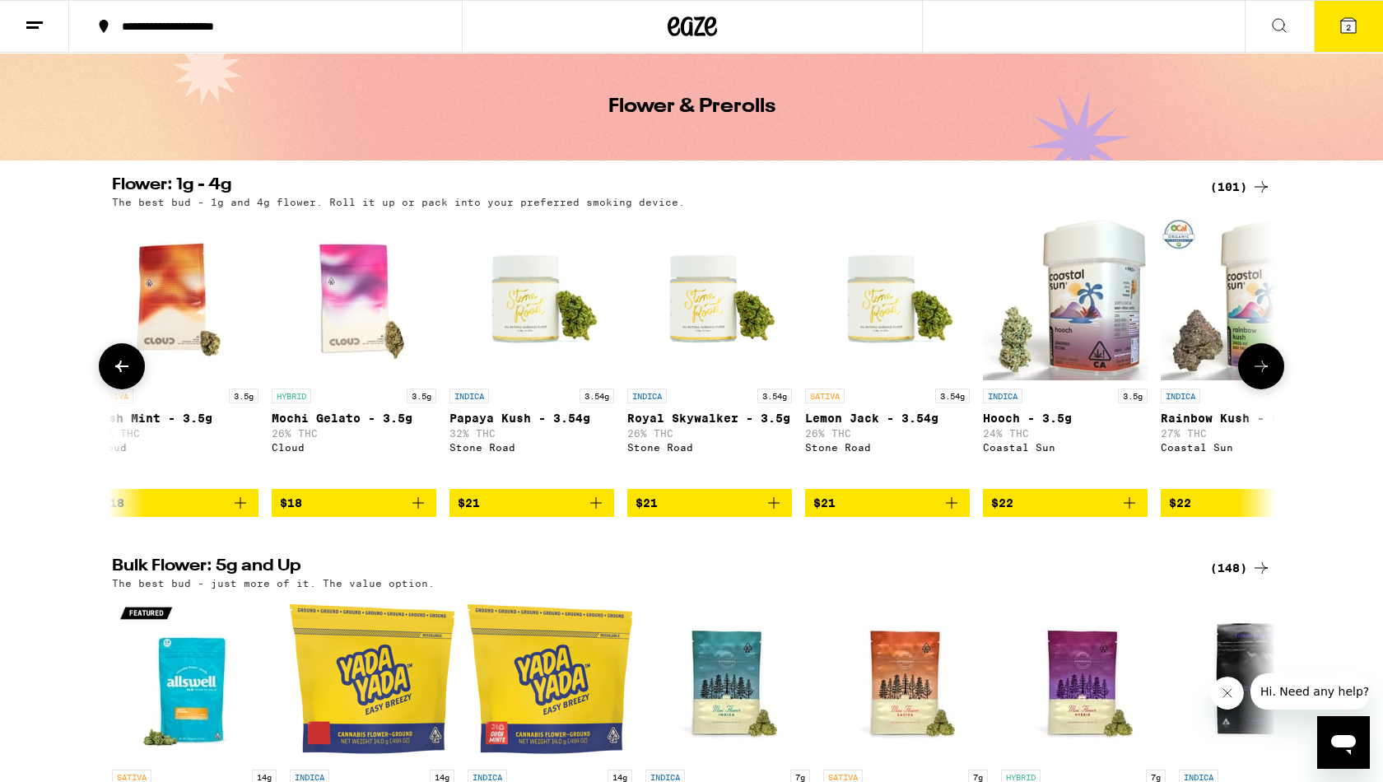
scroll to position [0, 1959]
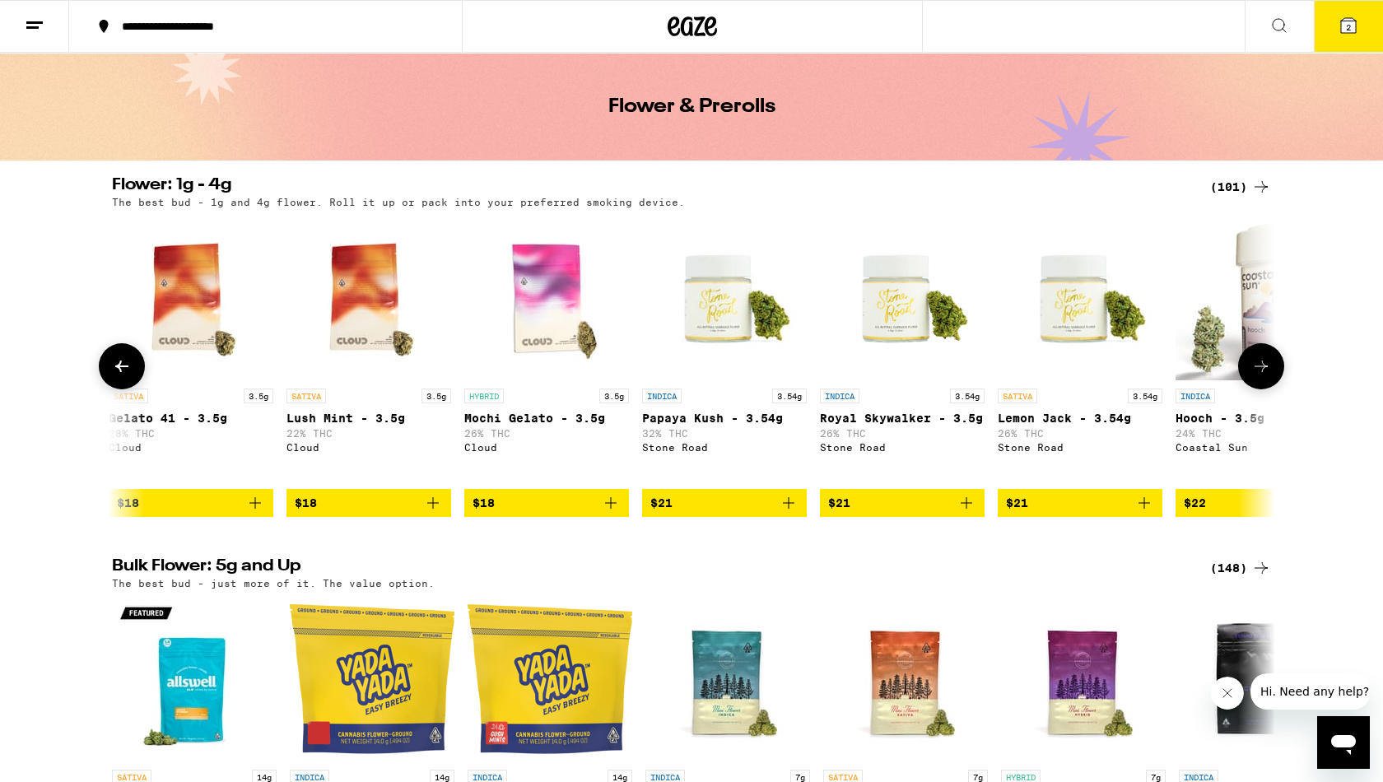
click at [789, 513] on icon "Add to bag" at bounding box center [788, 503] width 20 height 20
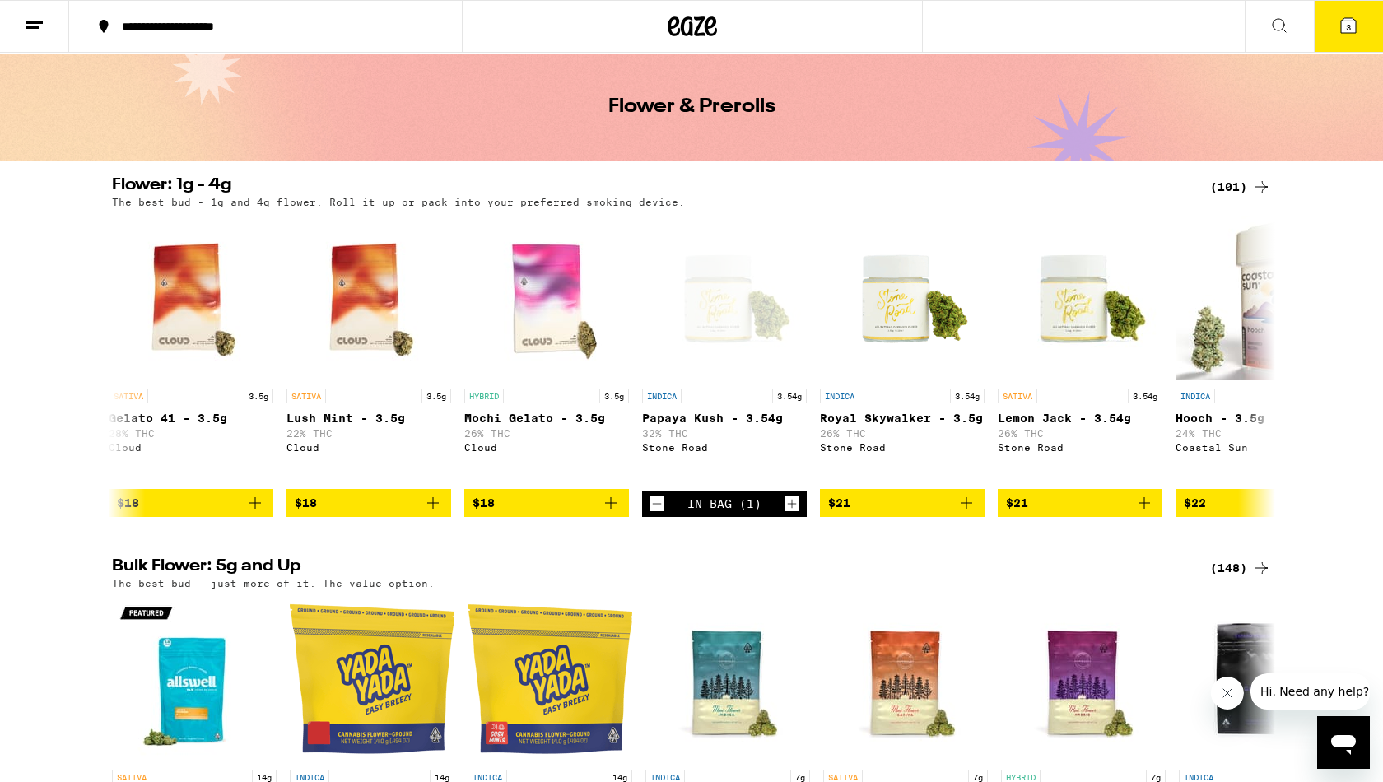
click at [1089, 25] on span "3" at bounding box center [1347, 27] width 5 height 10
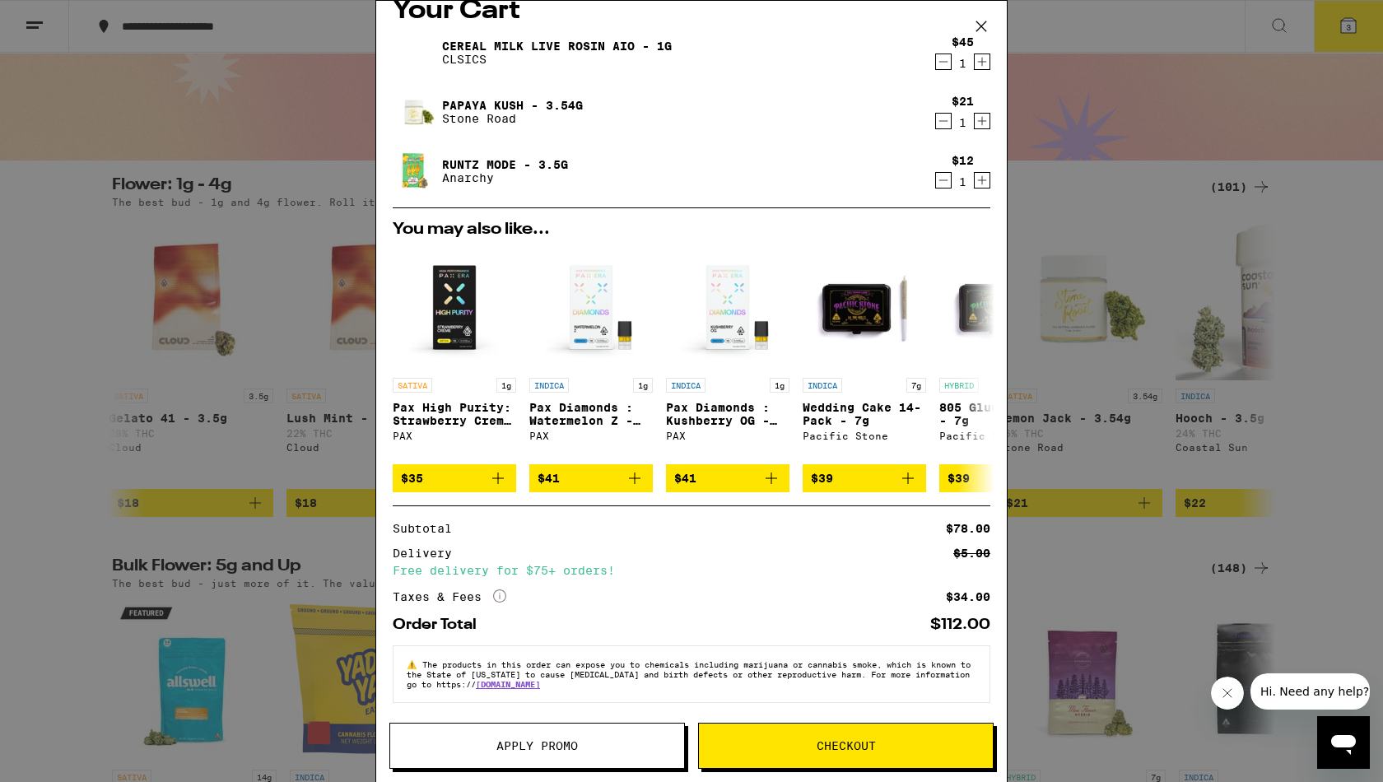
scroll to position [37, 0]
click at [527, 740] on span "Apply Promo" at bounding box center [536, 746] width 81 height 12
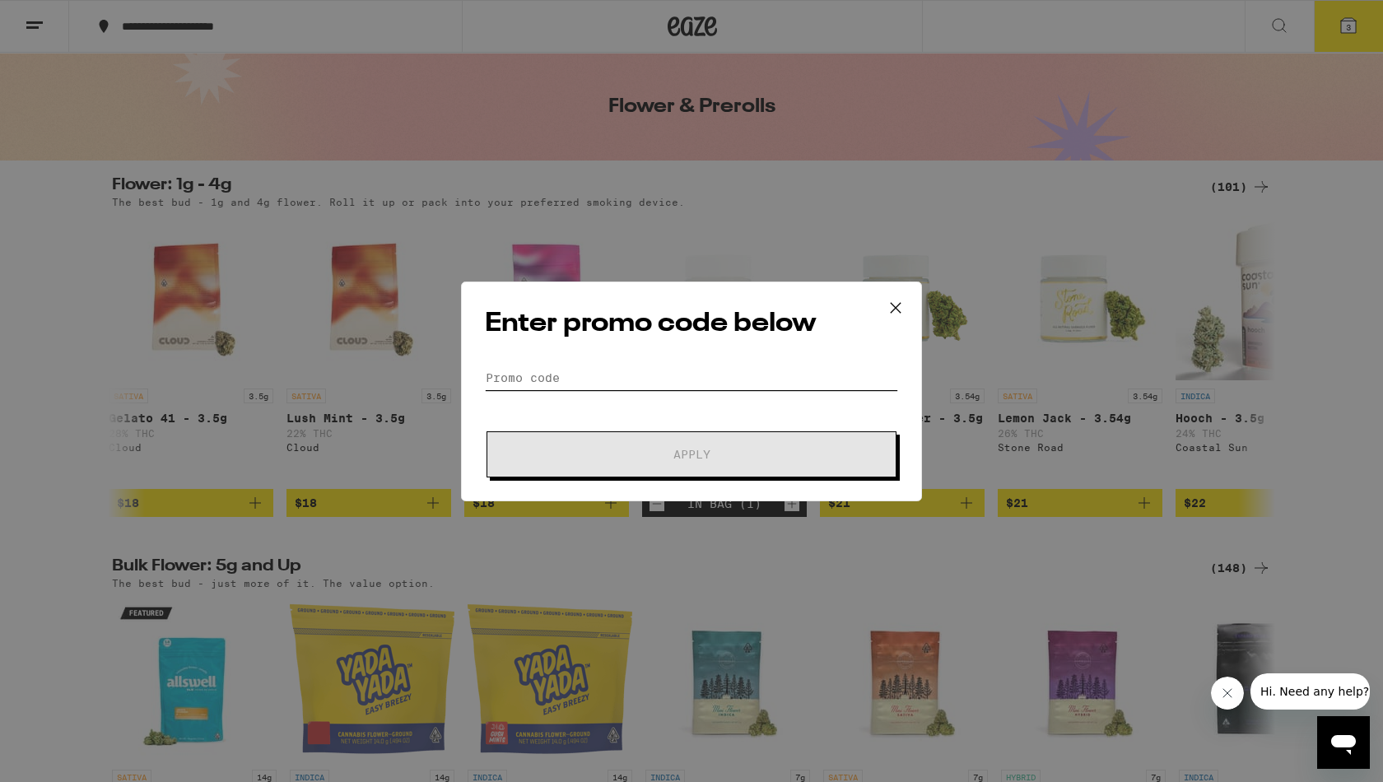
click at [664, 384] on input "Promo Code" at bounding box center [691, 377] width 413 height 25
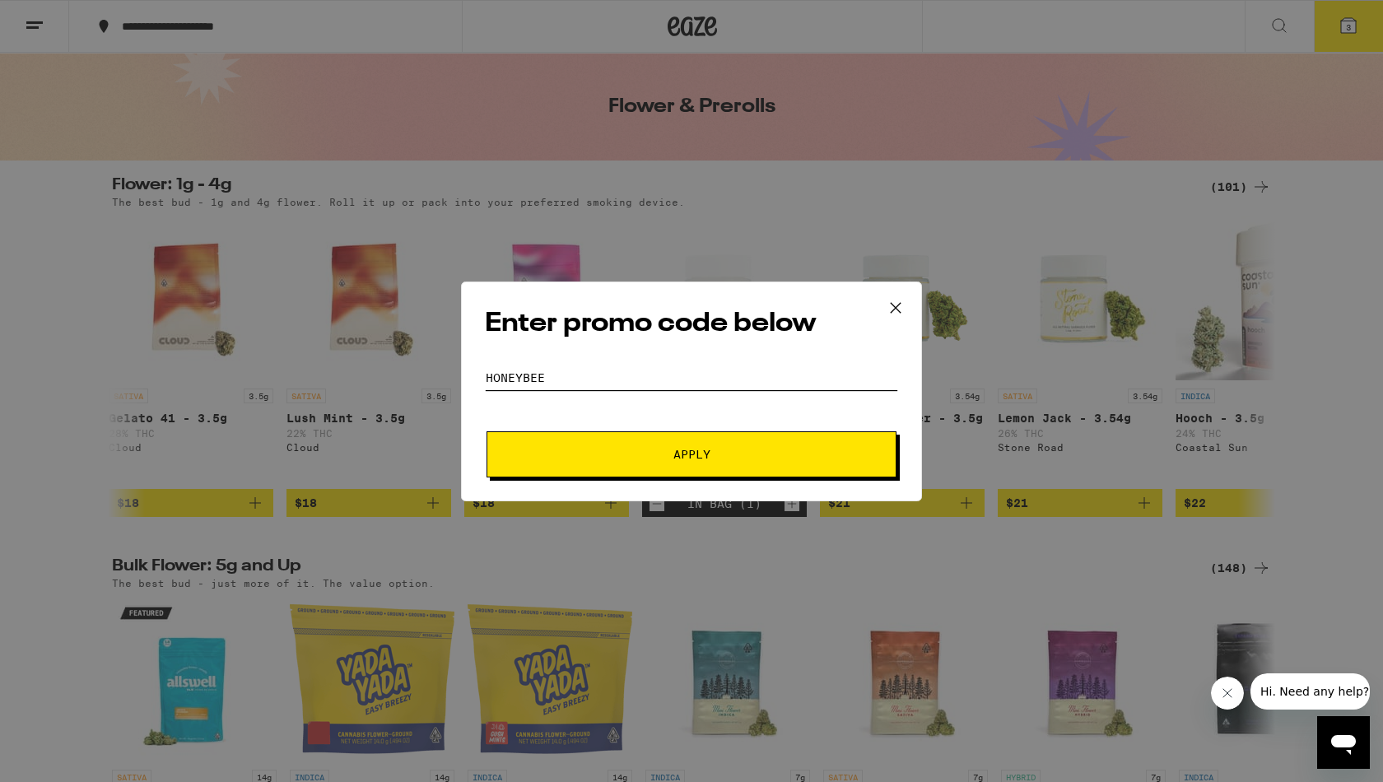
type input "honeybee"
click at [688, 459] on span "Apply" at bounding box center [691, 454] width 37 height 12
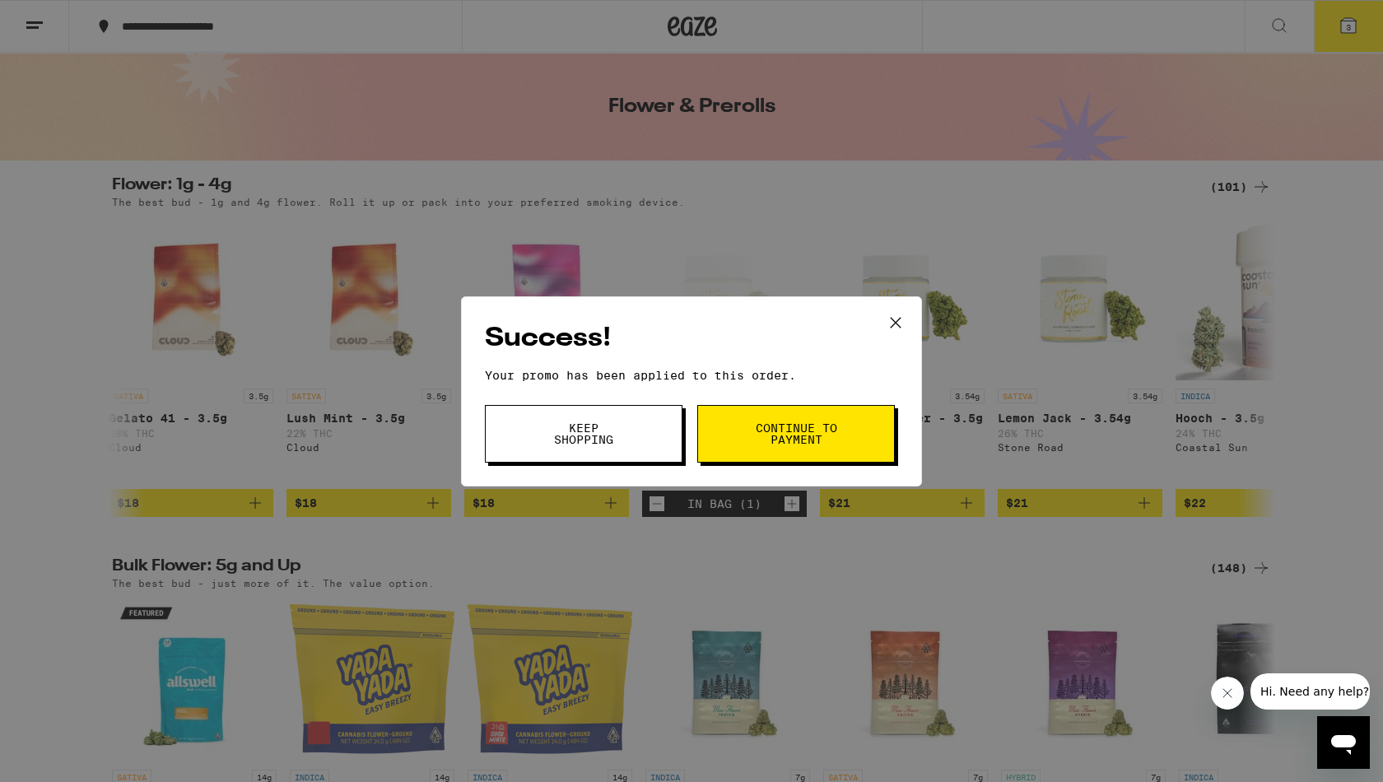
click at [802, 435] on span "Continue to payment" at bounding box center [796, 433] width 84 height 23
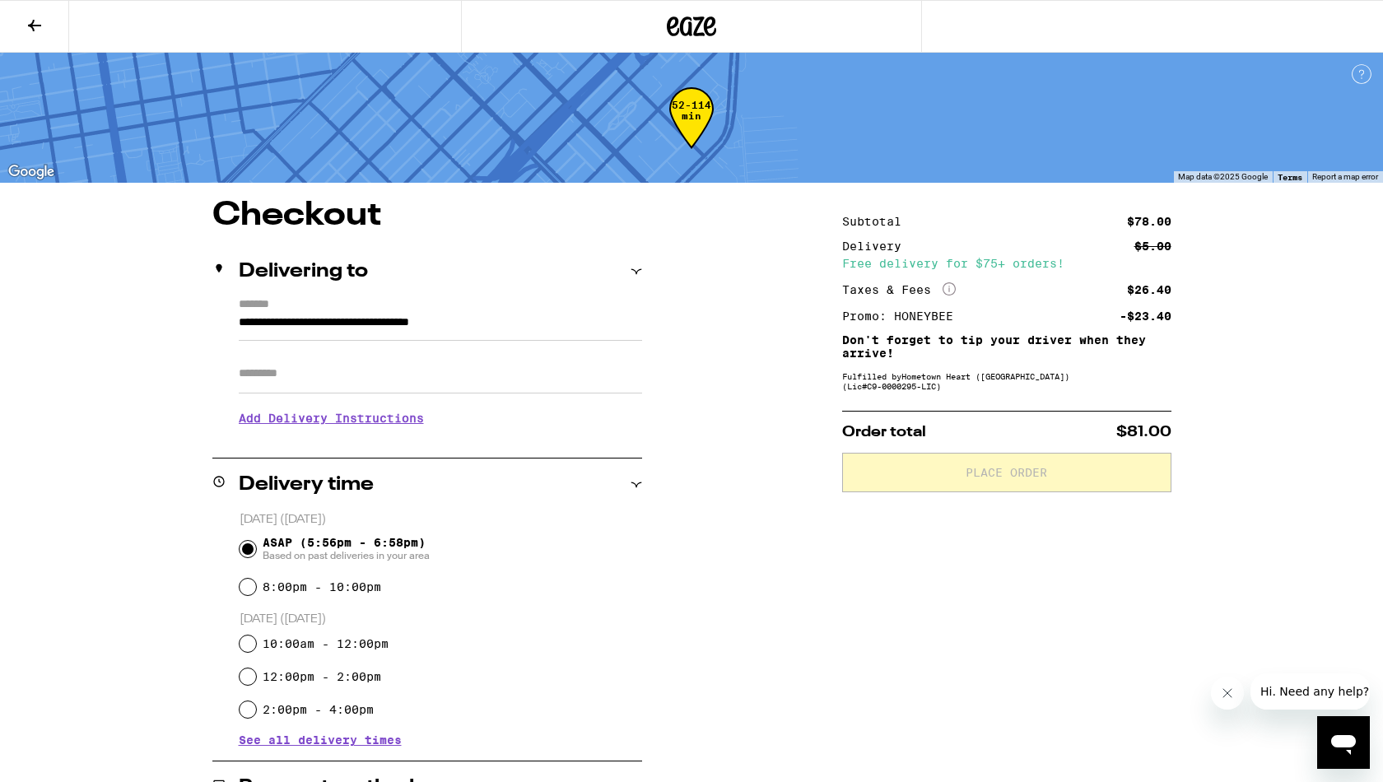
click at [326, 385] on input "Apt/Suite" at bounding box center [440, 374] width 403 height 40
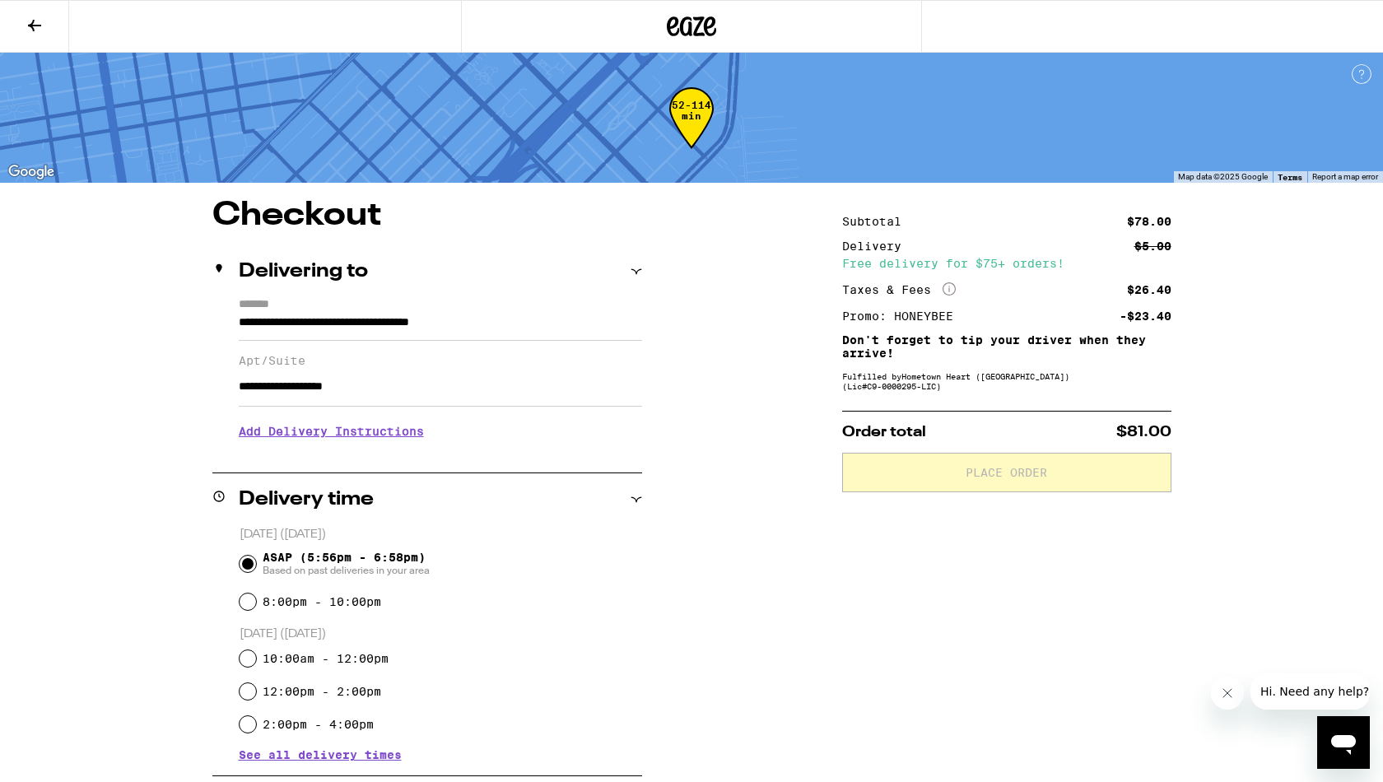
click at [283, 389] on input "**********" at bounding box center [440, 387] width 403 height 40
click at [322, 388] on input "**********" at bounding box center [440, 387] width 403 height 40
click at [362, 392] on input "**********" at bounding box center [440, 387] width 403 height 40
click at [379, 397] on input "**********" at bounding box center [440, 387] width 403 height 40
type input "**********"
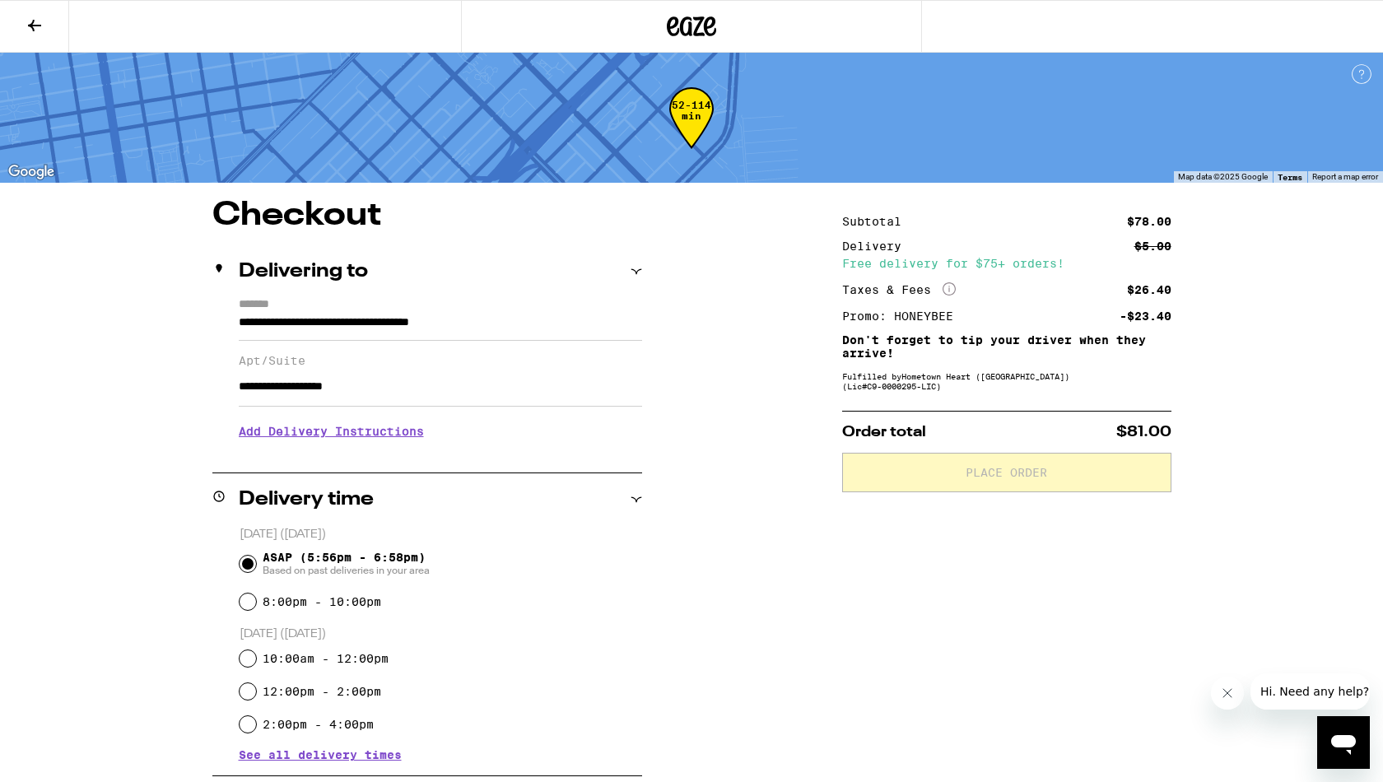
click at [261, 434] on h3 "Add Delivery Instructions" at bounding box center [440, 431] width 403 height 38
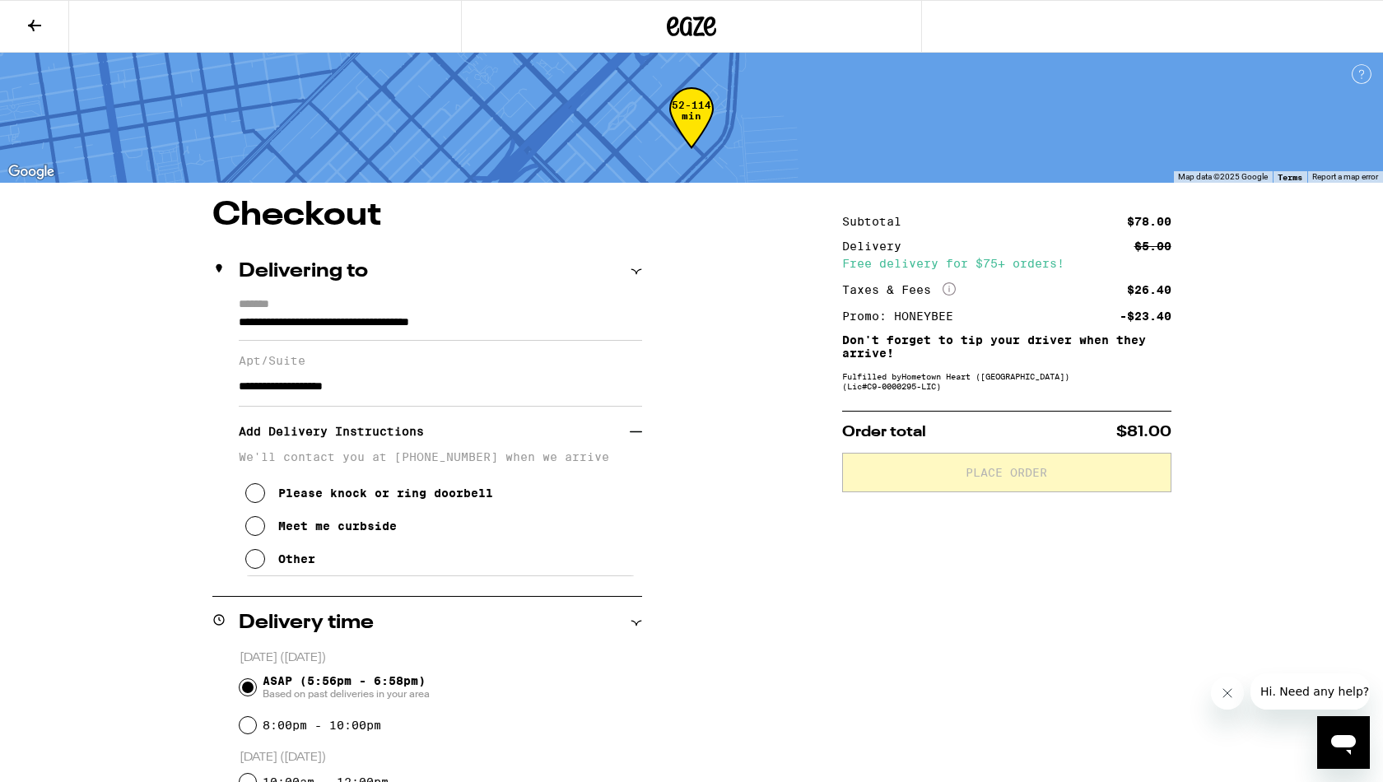
click at [253, 536] on icon at bounding box center [255, 526] width 20 height 20
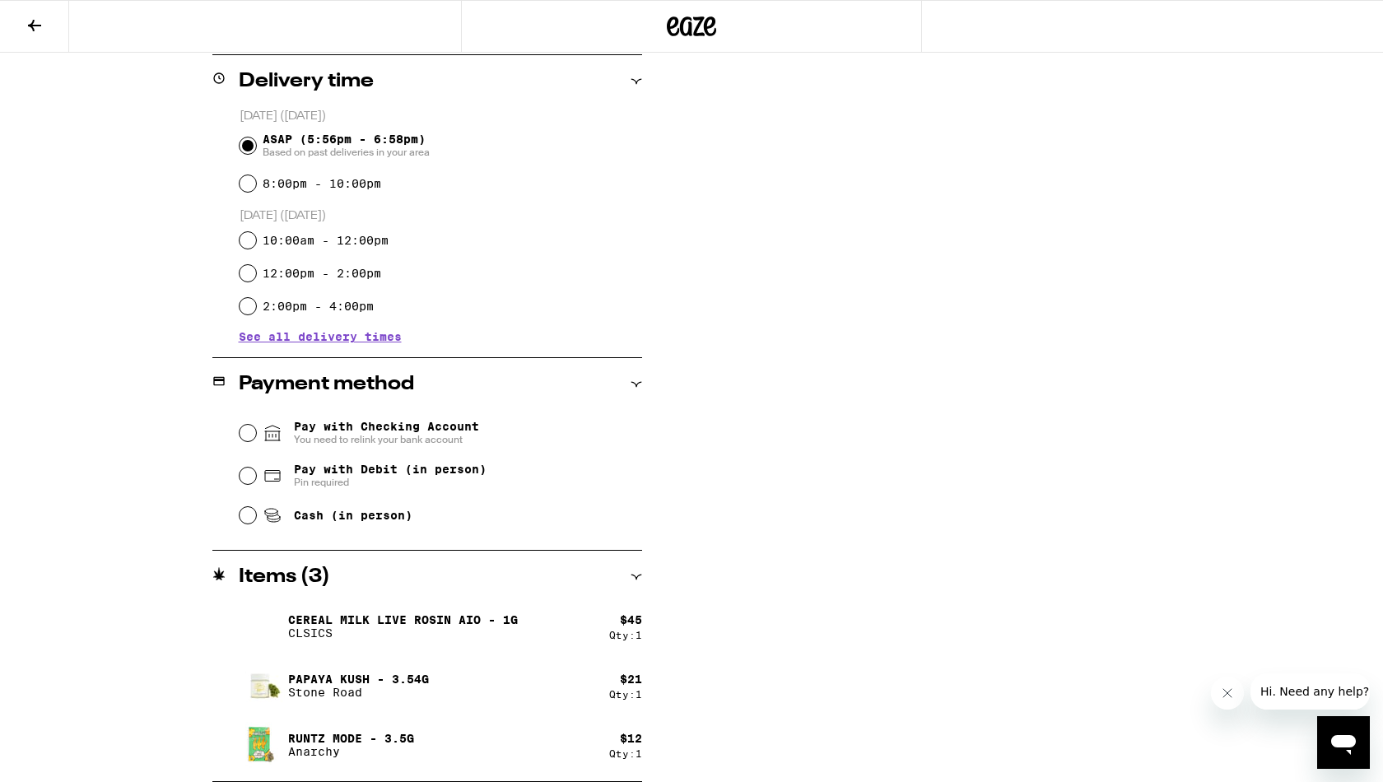
scroll to position [541, 0]
click at [244, 479] on input "Pay with Debit (in person) Pin required" at bounding box center [247, 475] width 16 height 16
radio input "true"
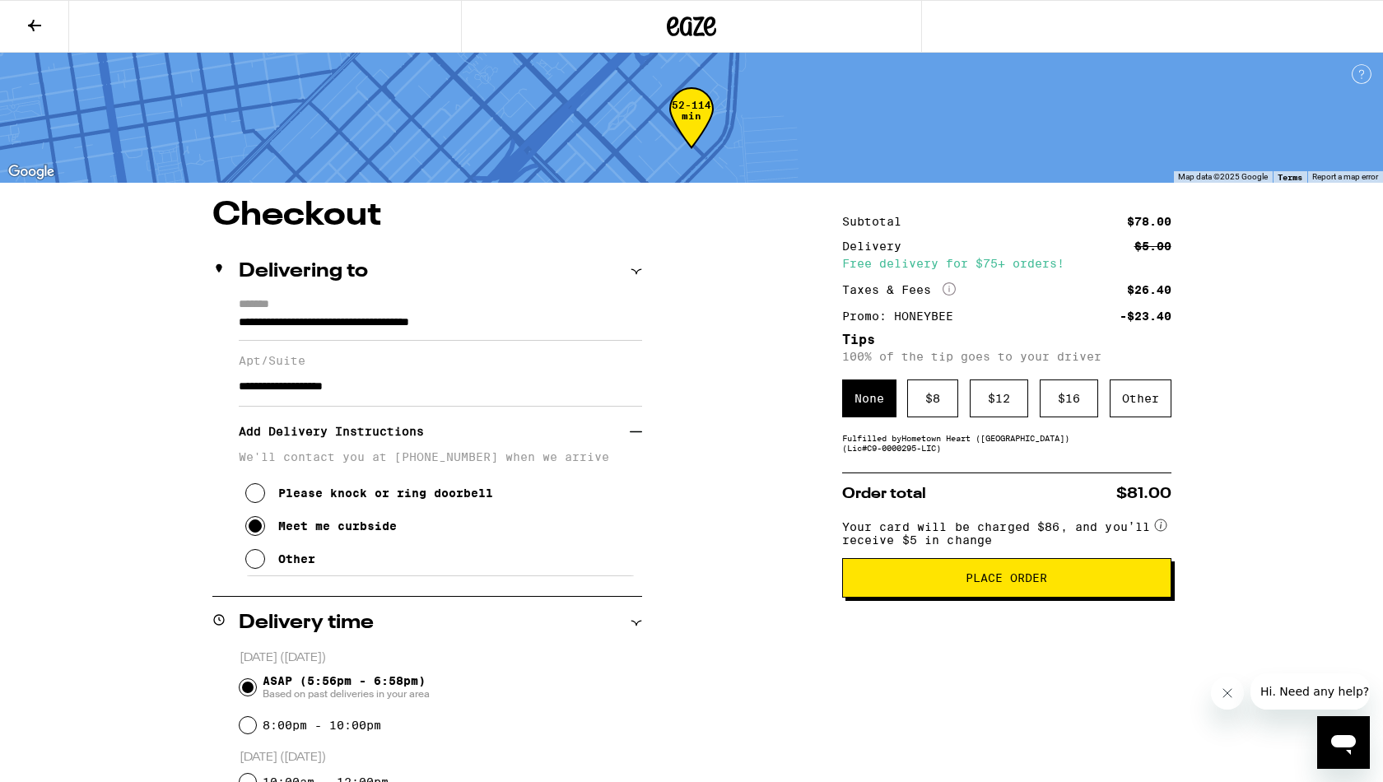
scroll to position [0, 0]
click at [1089, 408] on div "Other" at bounding box center [1140, 398] width 62 height 38
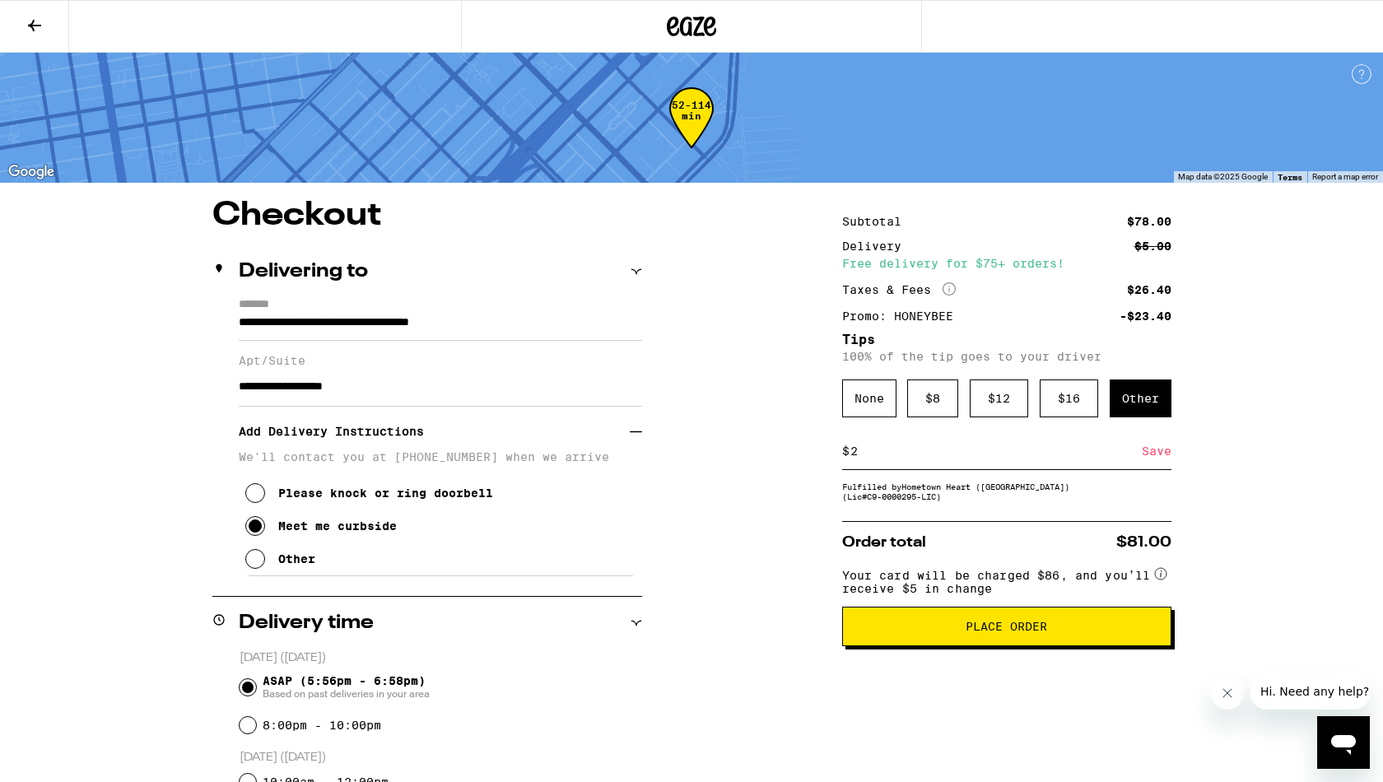
click at [1089, 455] on div "Save" at bounding box center [1156, 451] width 30 height 36
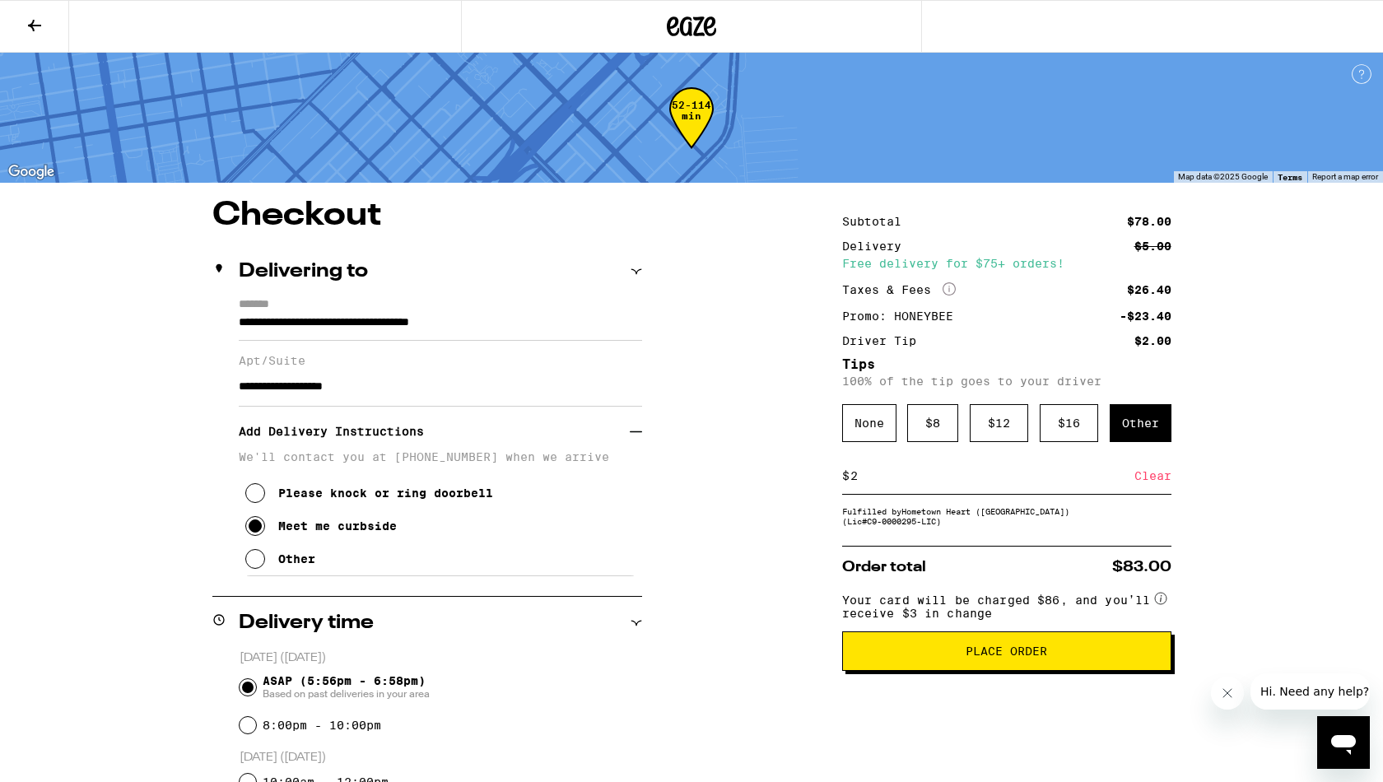
click at [869, 473] on input "2" at bounding box center [991, 475] width 285 height 15
type input "3"
click at [1089, 479] on div "Save" at bounding box center [1156, 476] width 30 height 36
click at [899, 483] on input "3" at bounding box center [991, 475] width 285 height 15
type input "2"
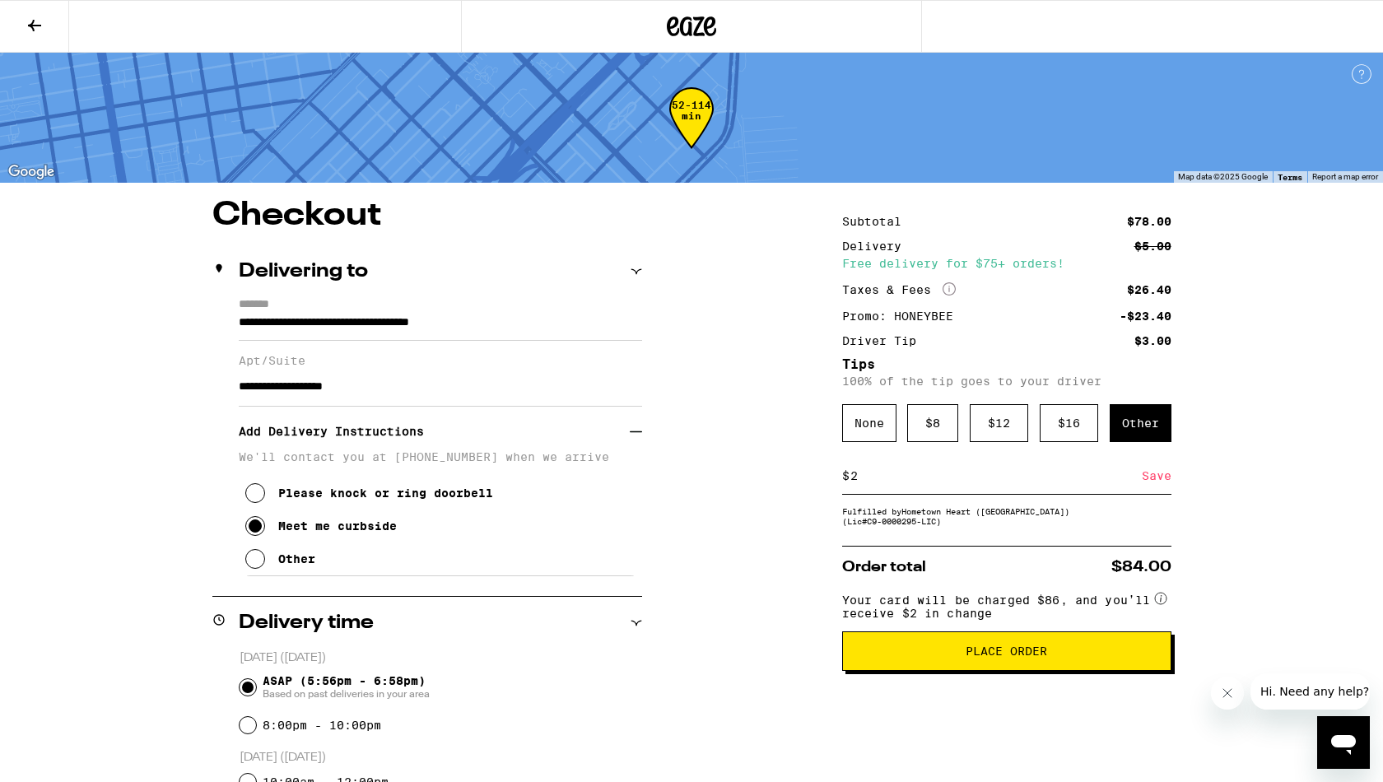
click at [1089, 481] on div "Save" at bounding box center [1156, 476] width 30 height 36
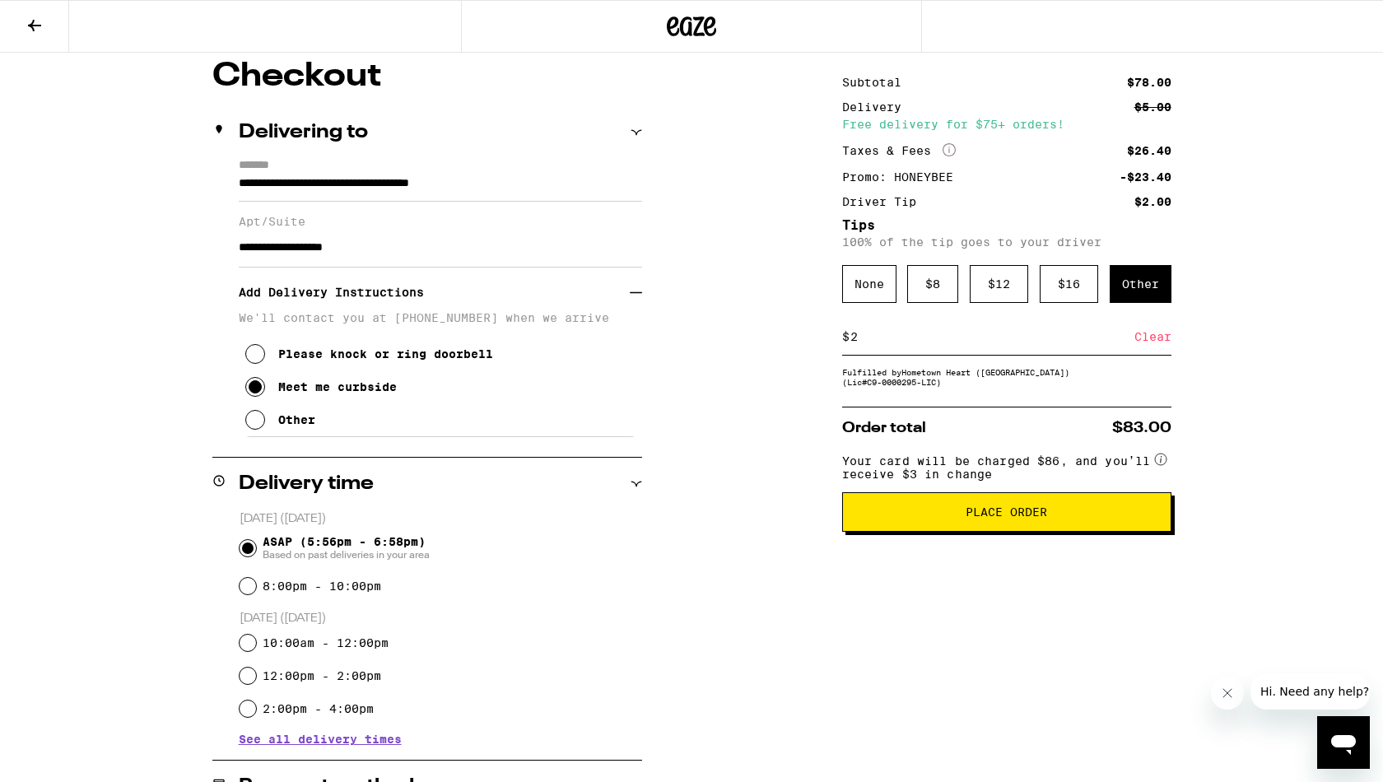
scroll to position [134, 0]
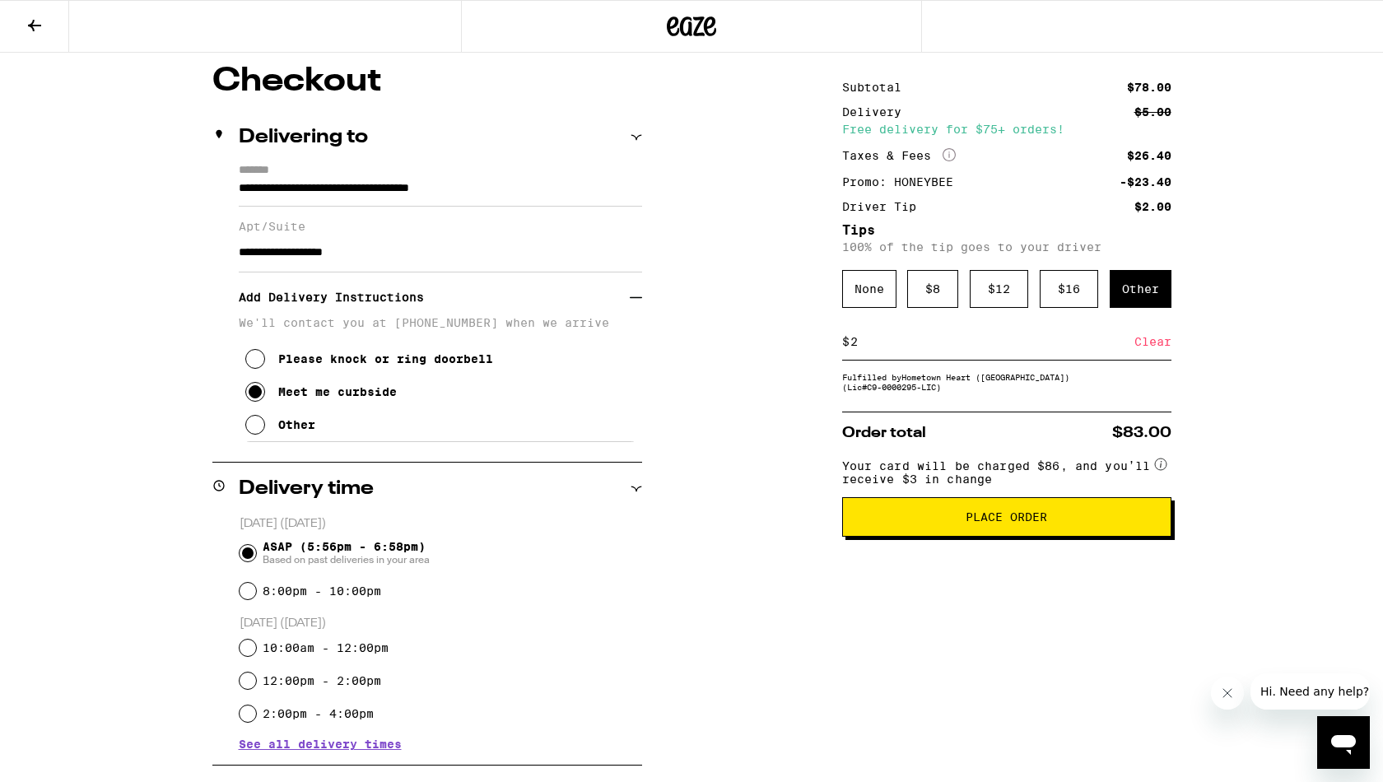
click at [1089, 342] on div "Clear" at bounding box center [1152, 341] width 37 height 36
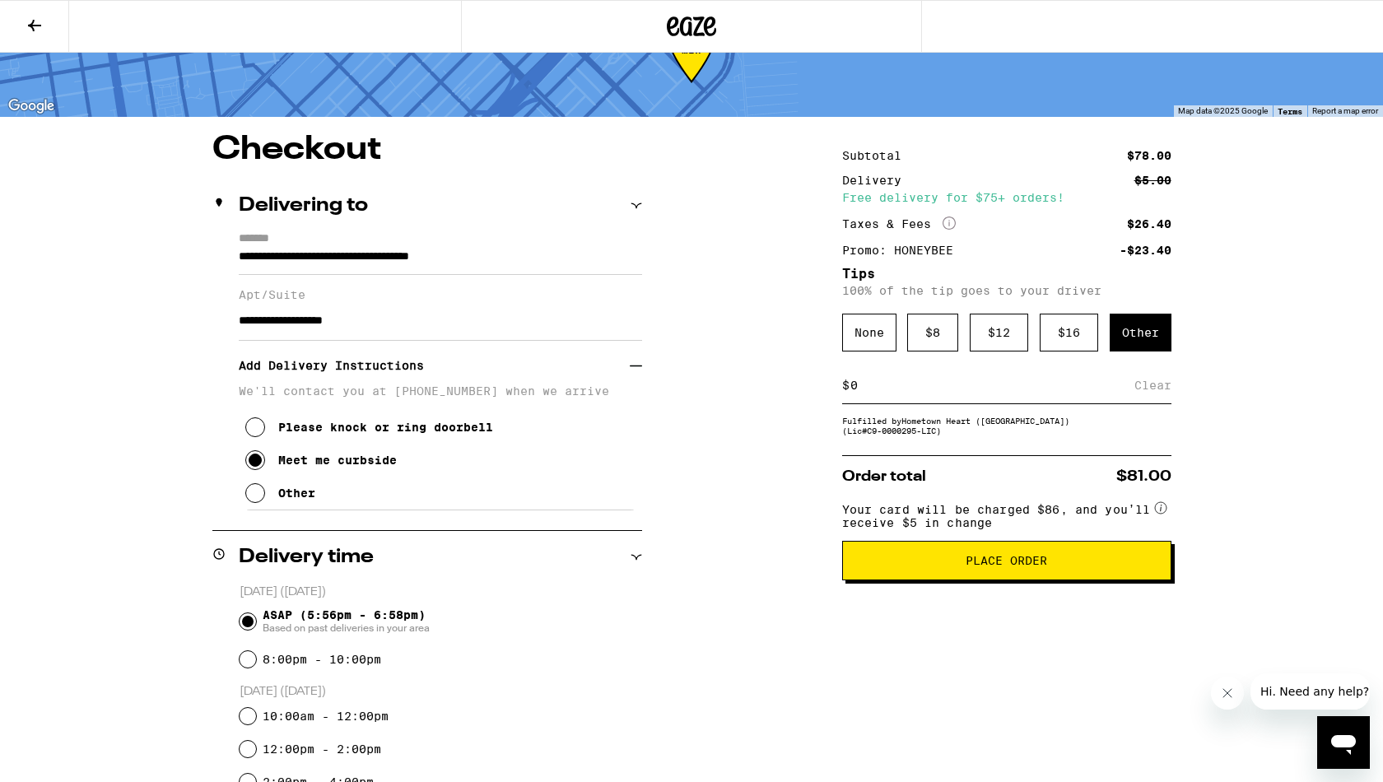
scroll to position [64, 0]
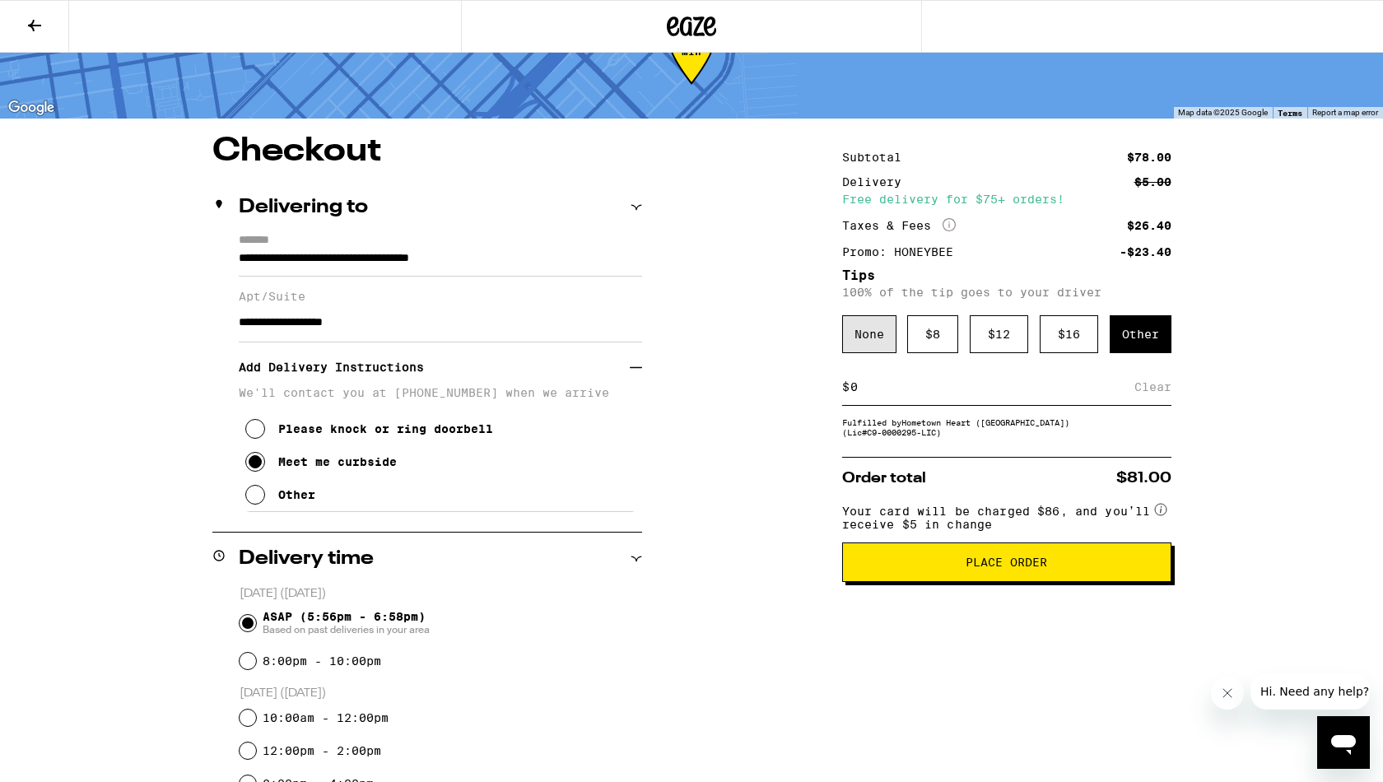
click at [859, 346] on div "None" at bounding box center [869, 334] width 54 height 38
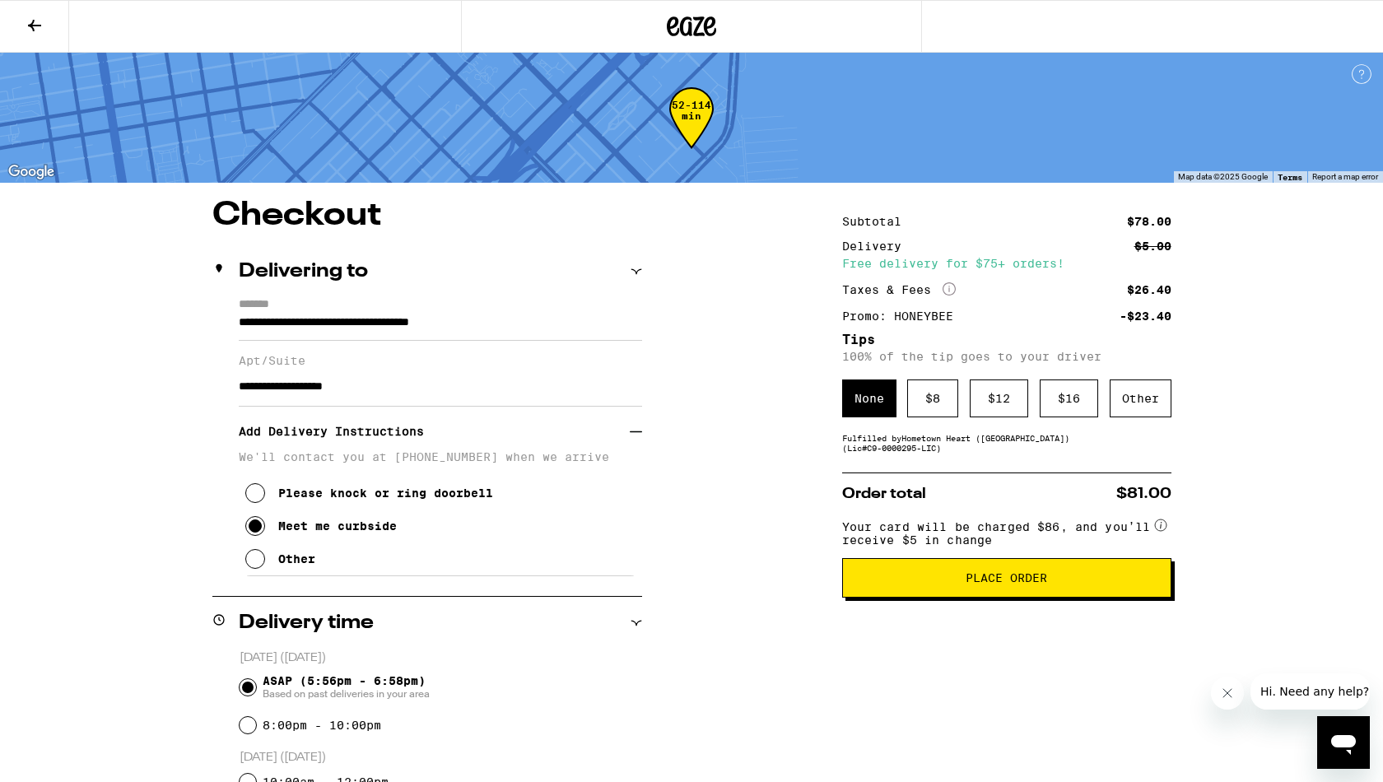
scroll to position [11, 0]
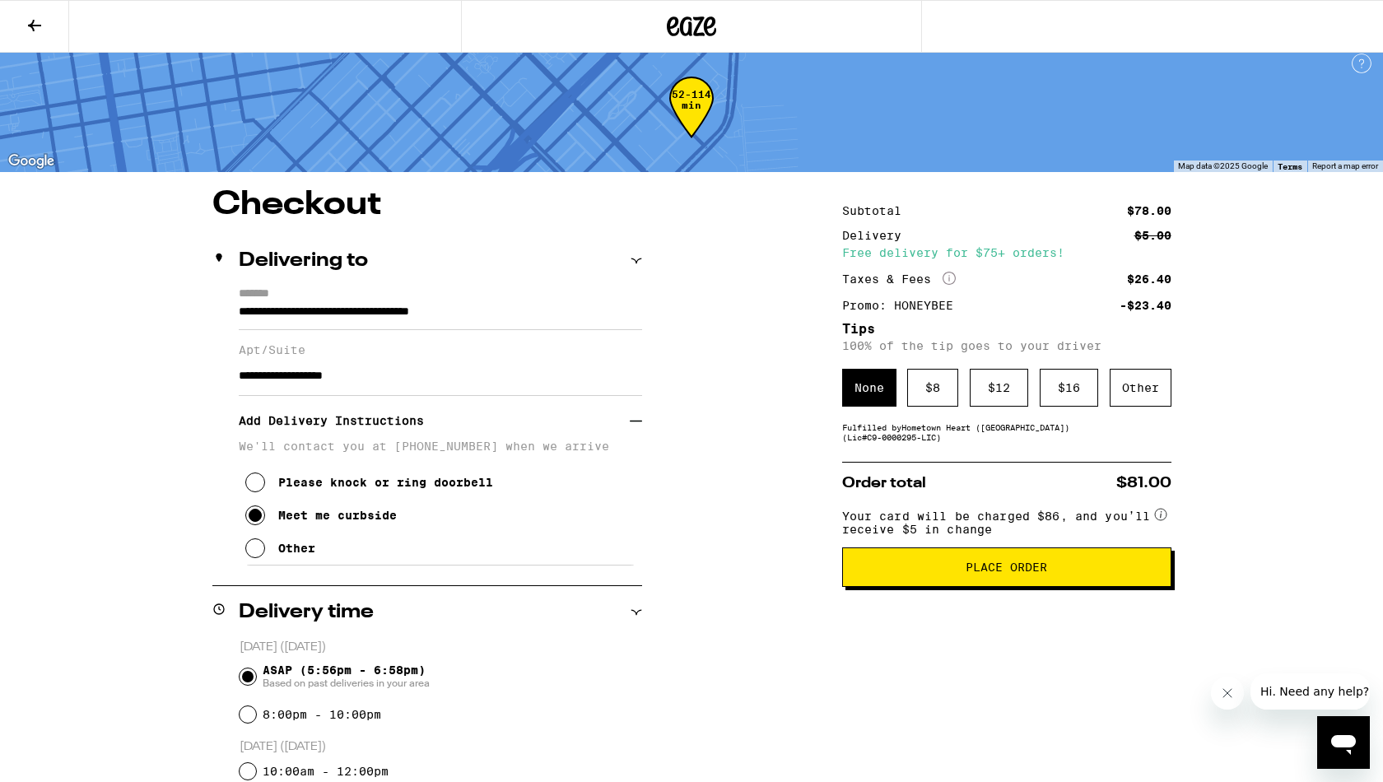
click at [1019, 573] on span "Place Order" at bounding box center [1005, 567] width 81 height 12
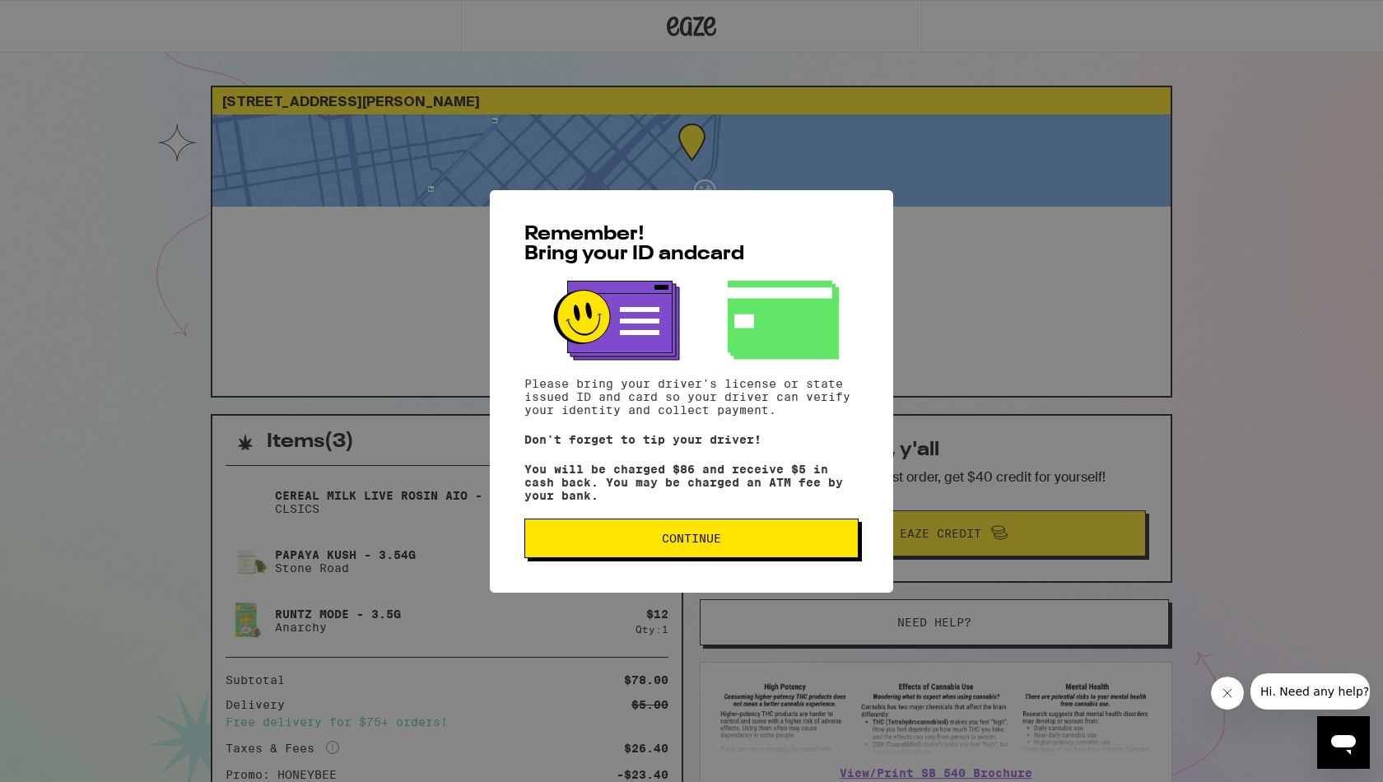
click at [844, 540] on button "Continue" at bounding box center [691, 538] width 334 height 40
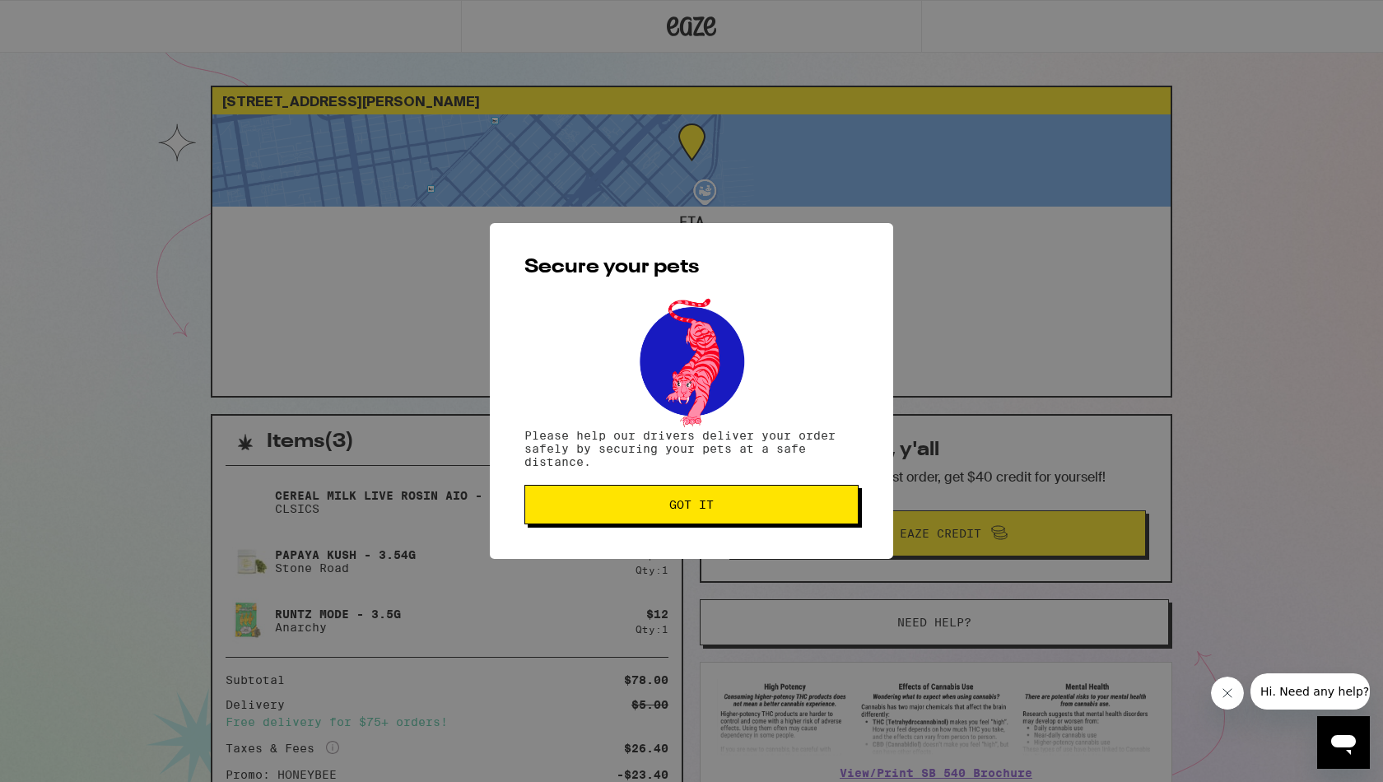
click at [755, 500] on button "Got it" at bounding box center [691, 505] width 334 height 40
